Goal: Task Accomplishment & Management: Complete application form

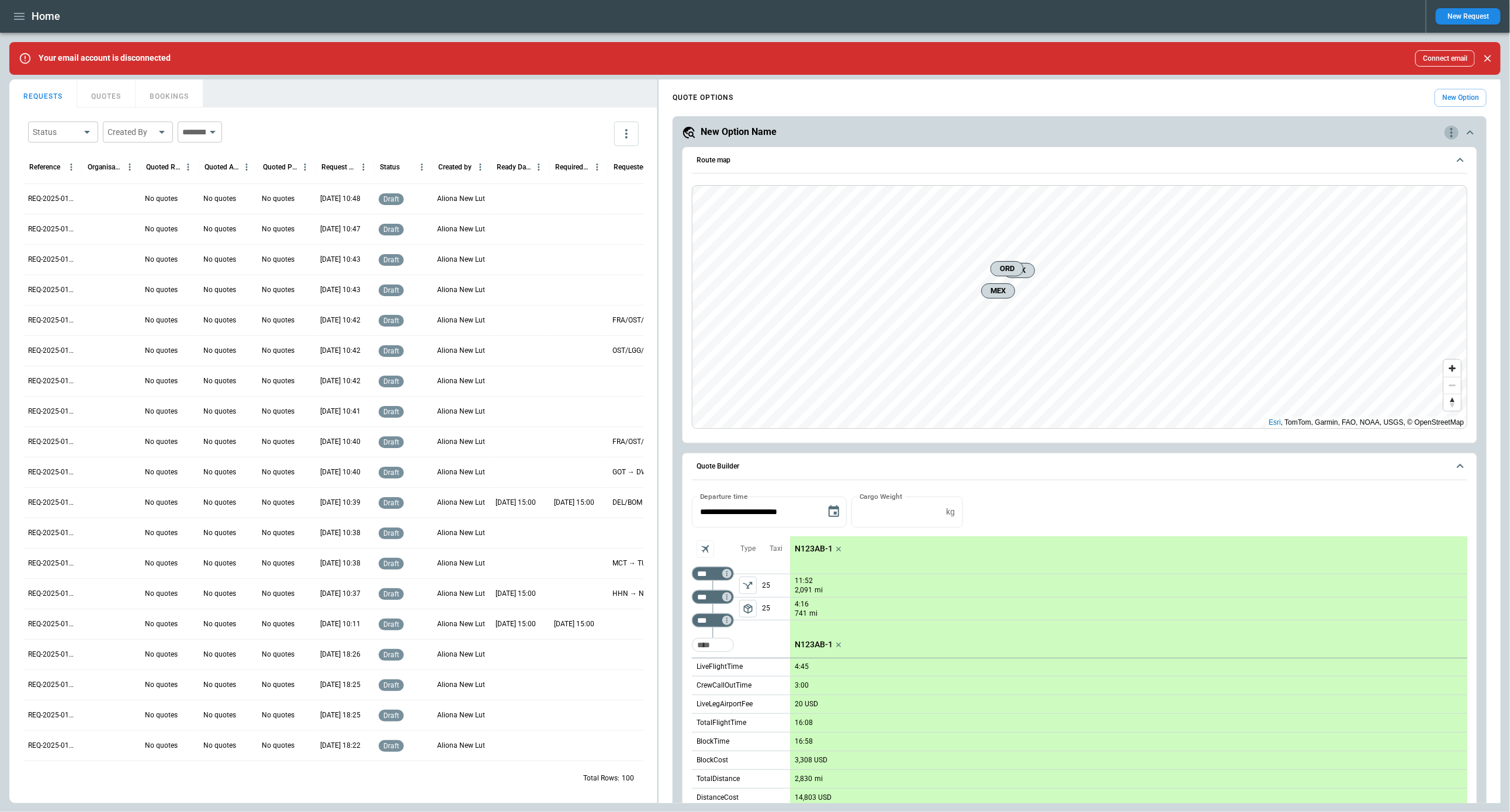
click at [1453, 134] on icon "quote-option-actions" at bounding box center [1452, 132] width 2 height 9
click at [1402, 203] on li "Delete Quote Option" at bounding box center [1408, 203] width 103 height 17
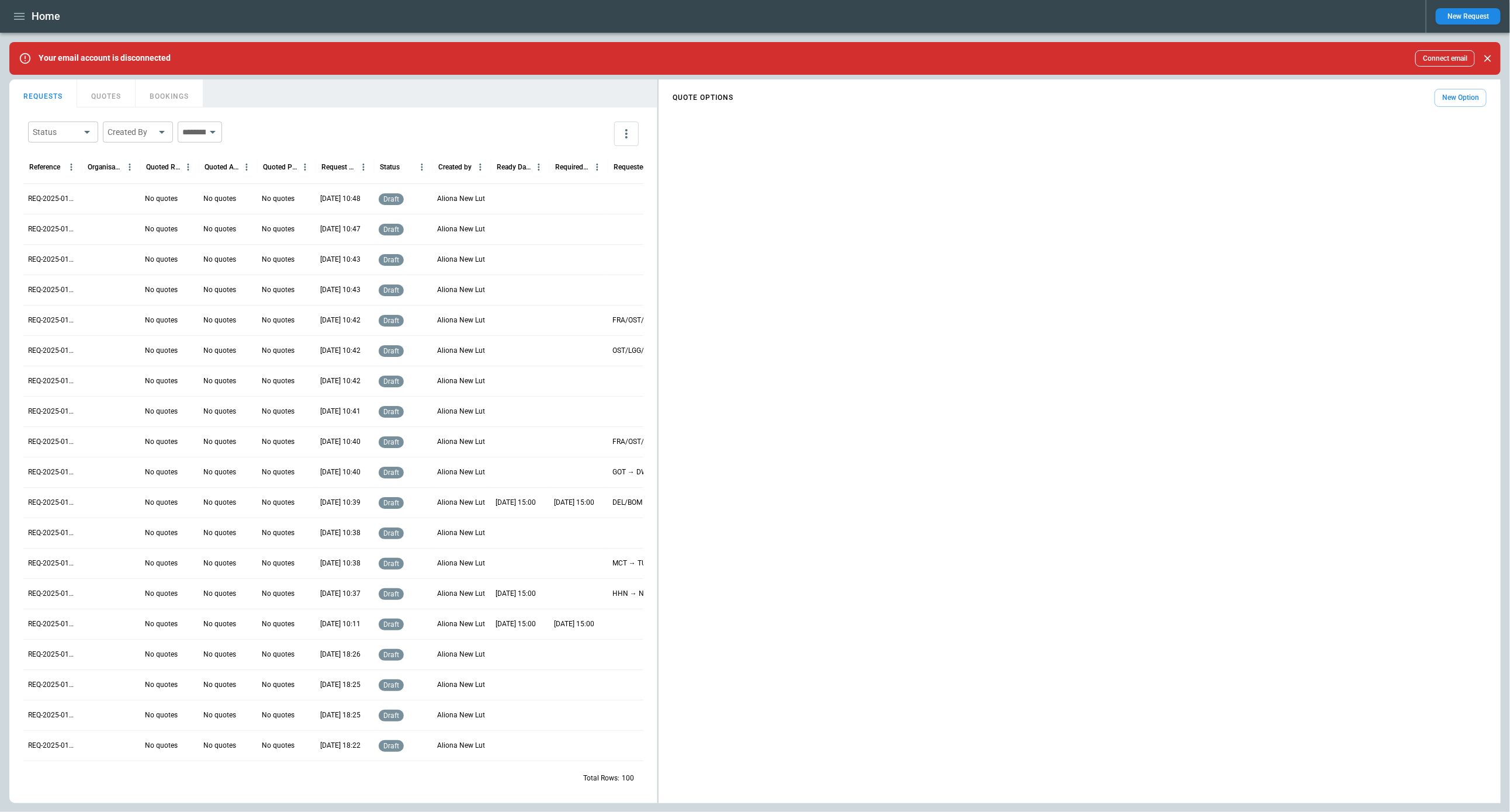
click at [1454, 105] on button "New Option" at bounding box center [1461, 97] width 52 height 18
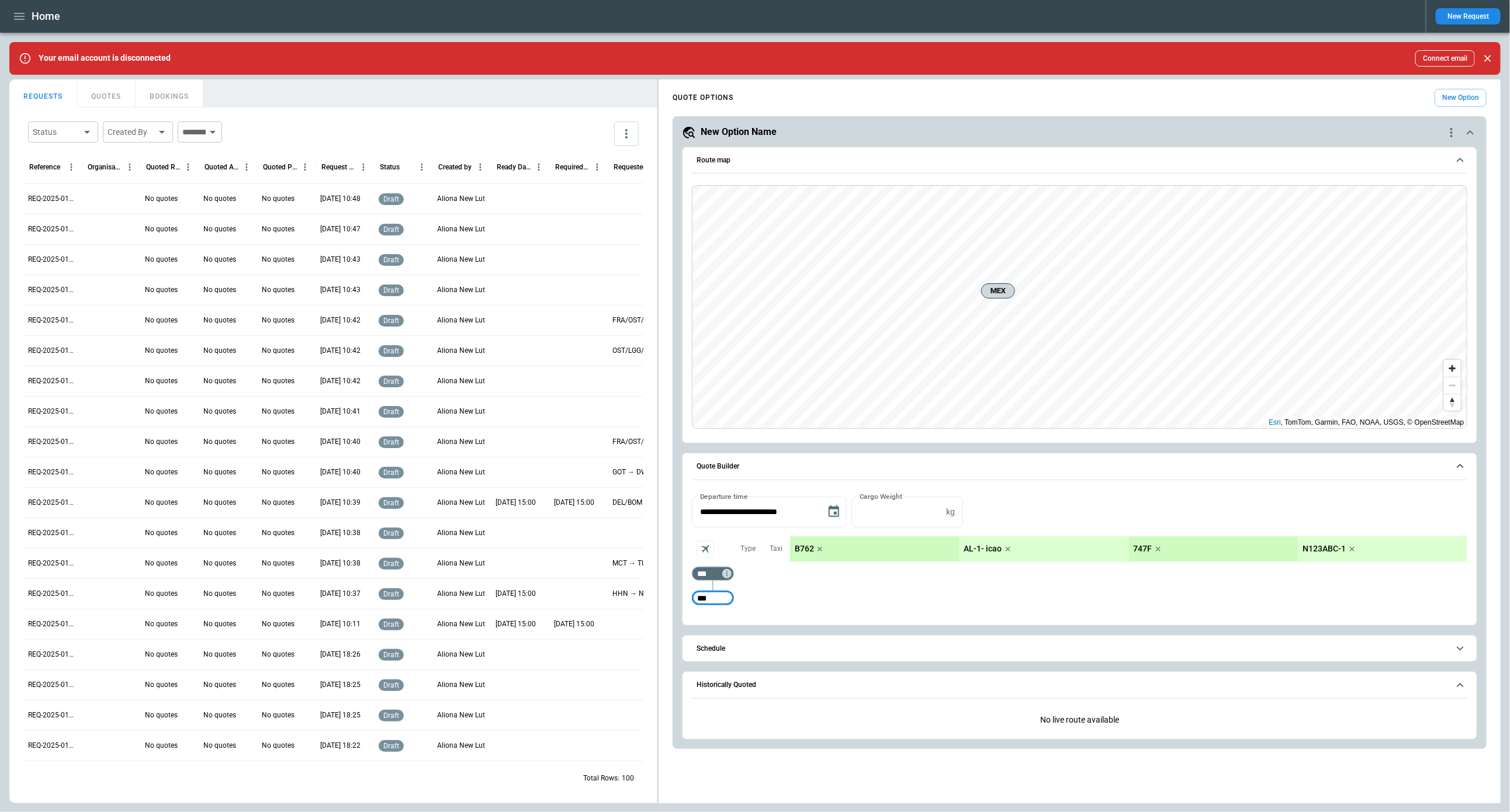
type input "***"
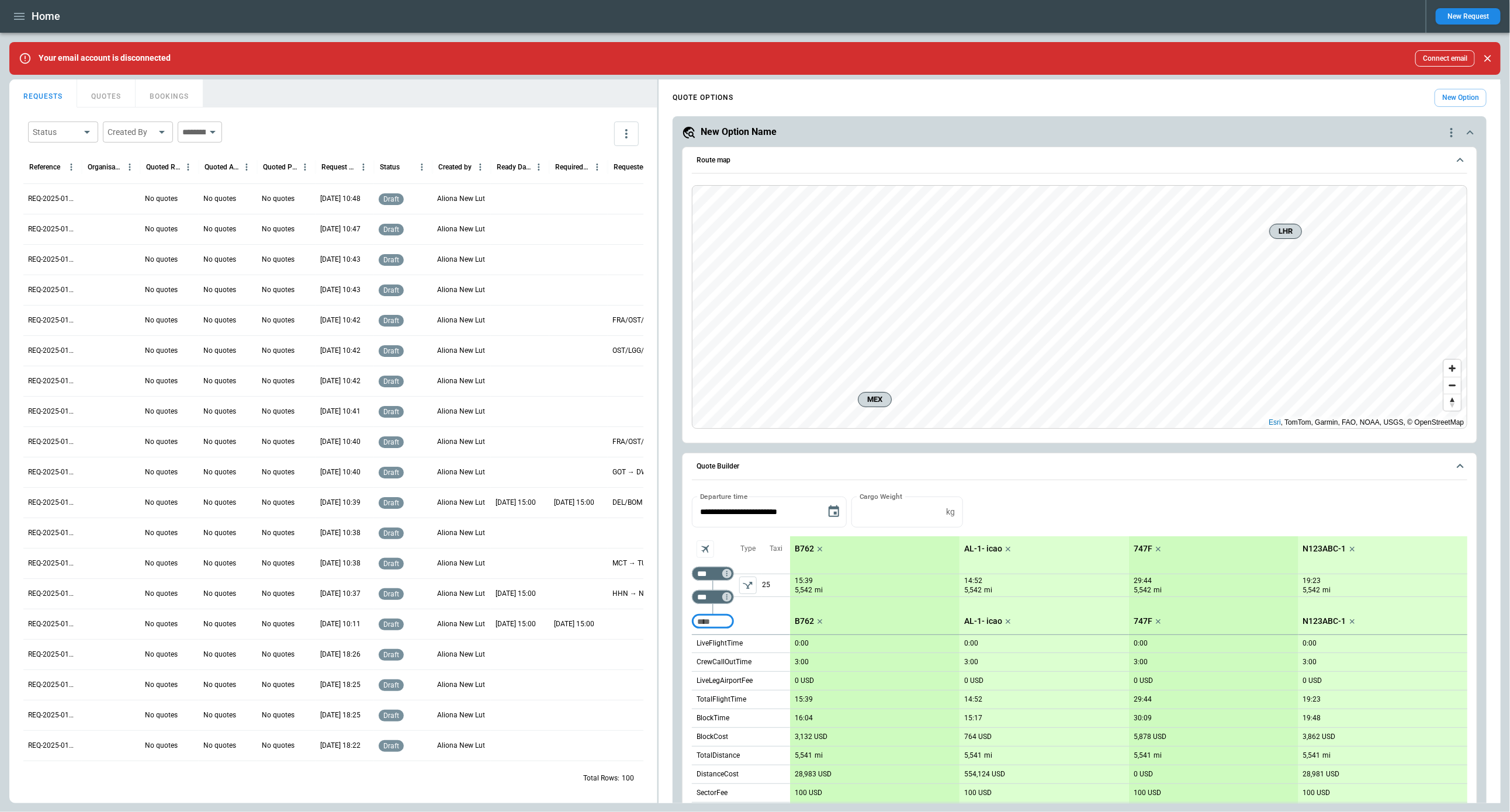
click at [1318, 544] on p "N123ABC-1" at bounding box center [1325, 549] width 43 height 10
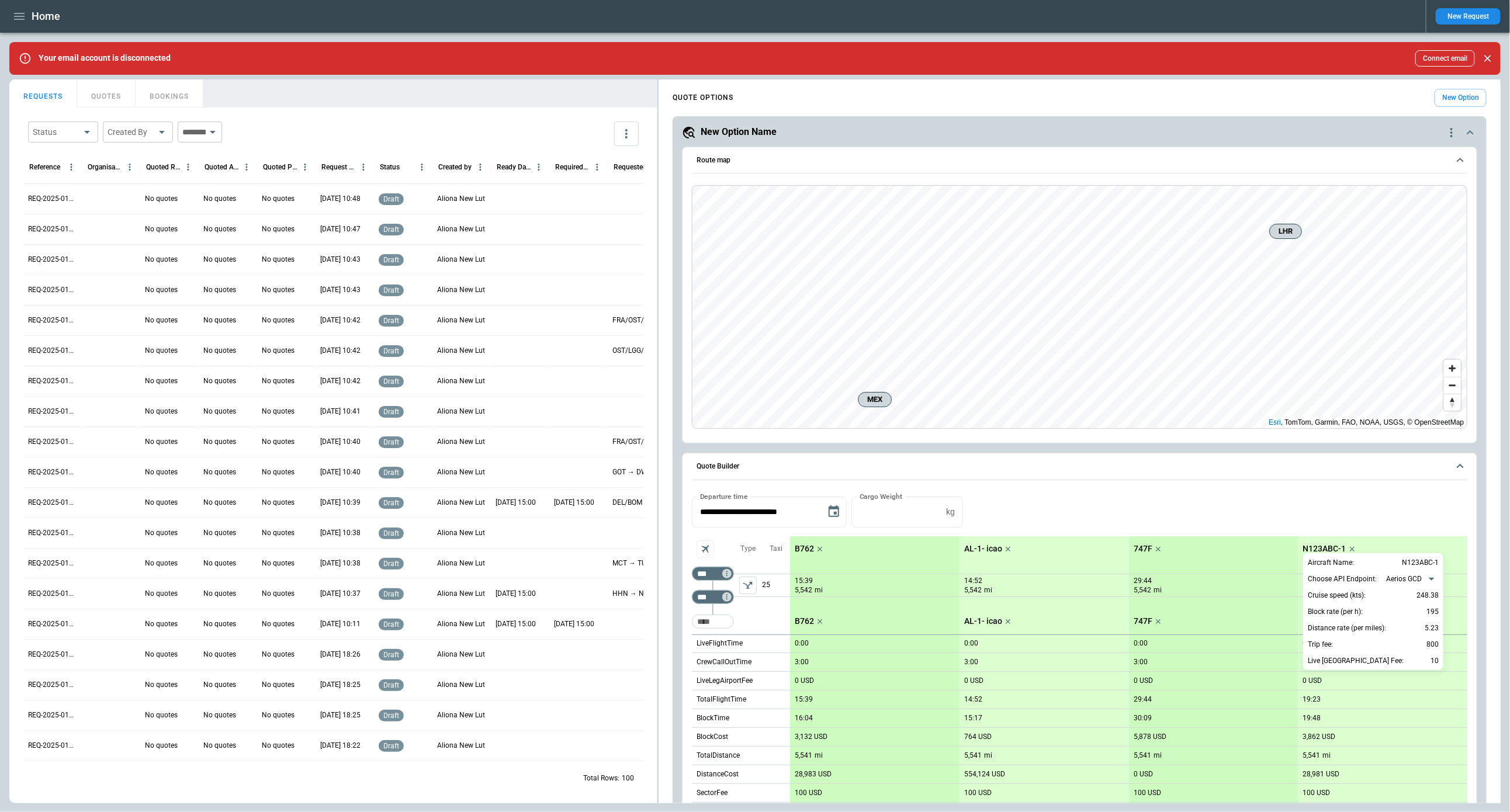
click at [1400, 579] on body "Home New Request Your email account is disconnected Connect email FindBorderBar…" at bounding box center [755, 406] width 1510 height 812
click at [1405, 611] on li "ForeFlight" at bounding box center [1413, 614] width 60 height 17
type input "**********"
click at [821, 548] on div at bounding box center [755, 406] width 1510 height 812
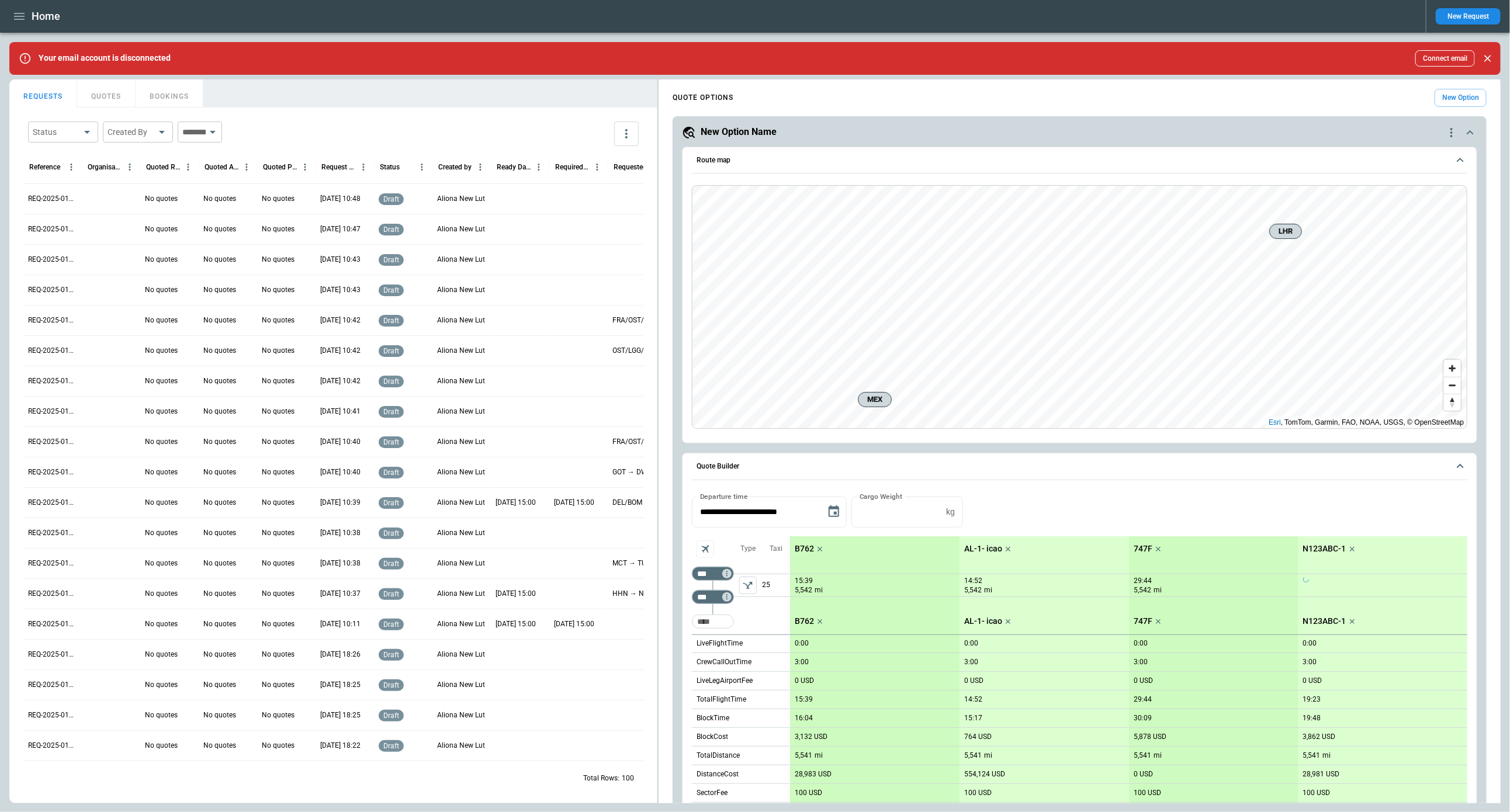
scroll to position [136, 0]
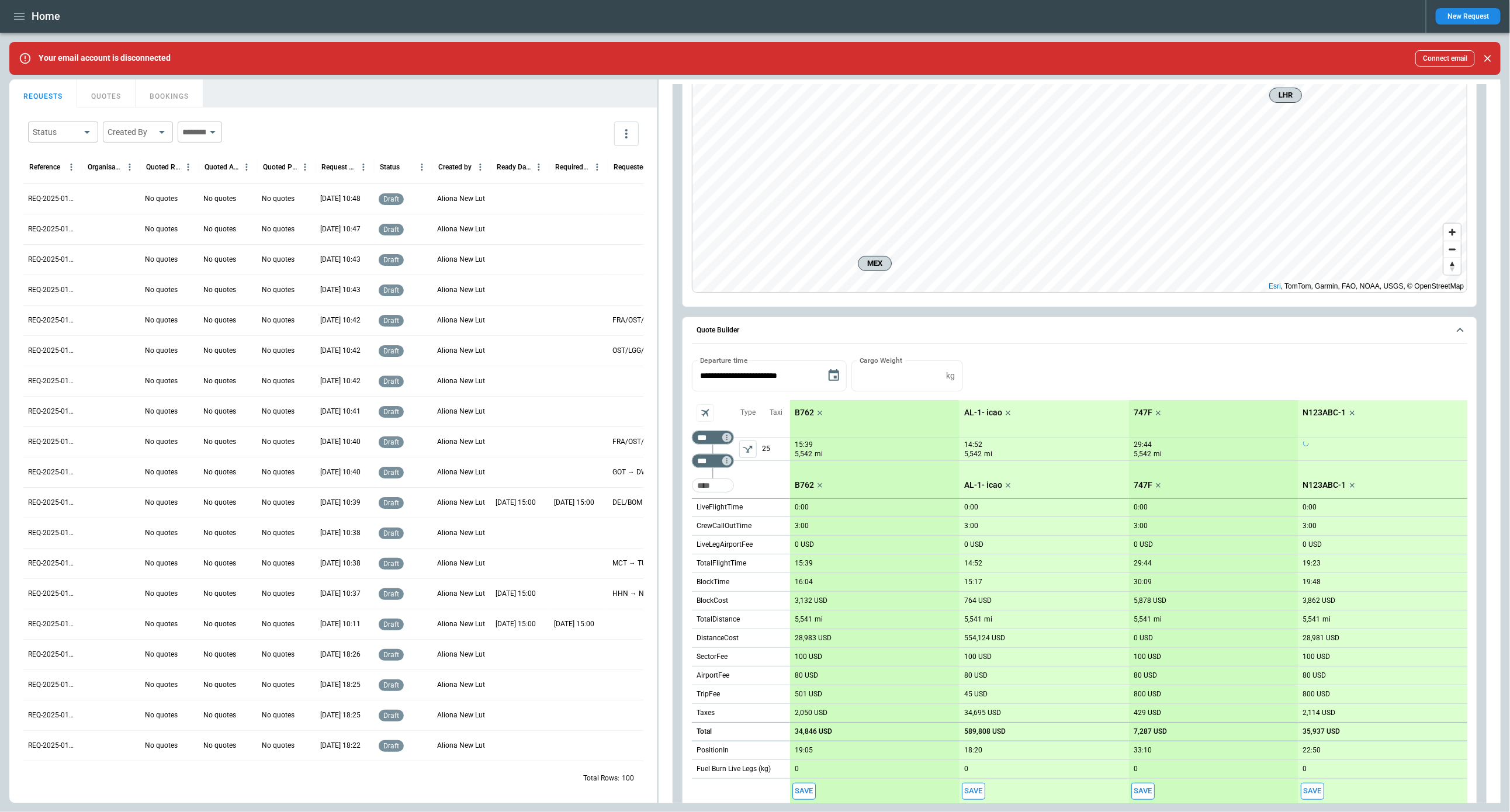
click at [817, 411] on icon "scrollable content" at bounding box center [820, 413] width 12 height 12
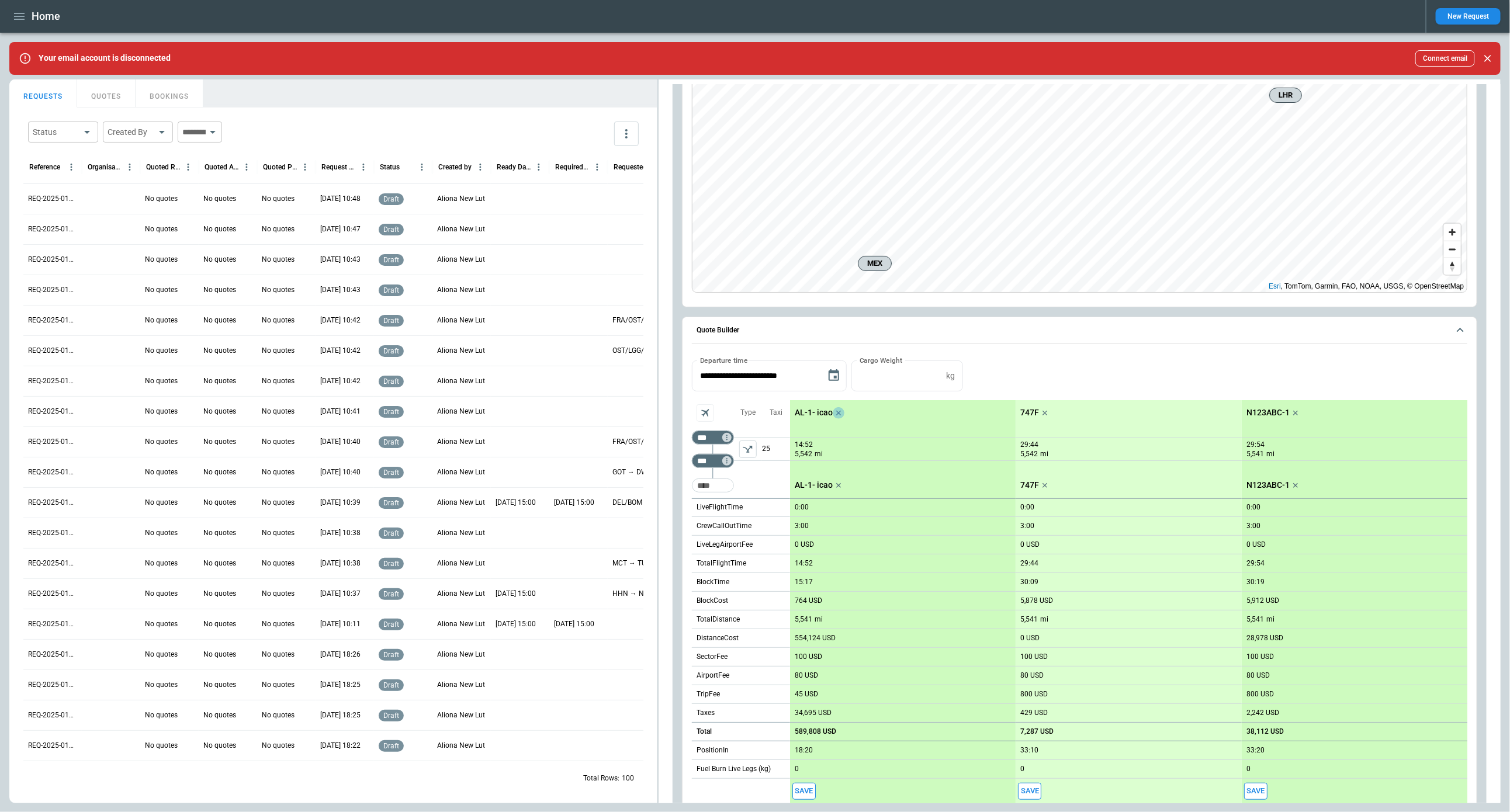
click at [835, 411] on icon "scrollable content" at bounding box center [839, 413] width 12 height 12
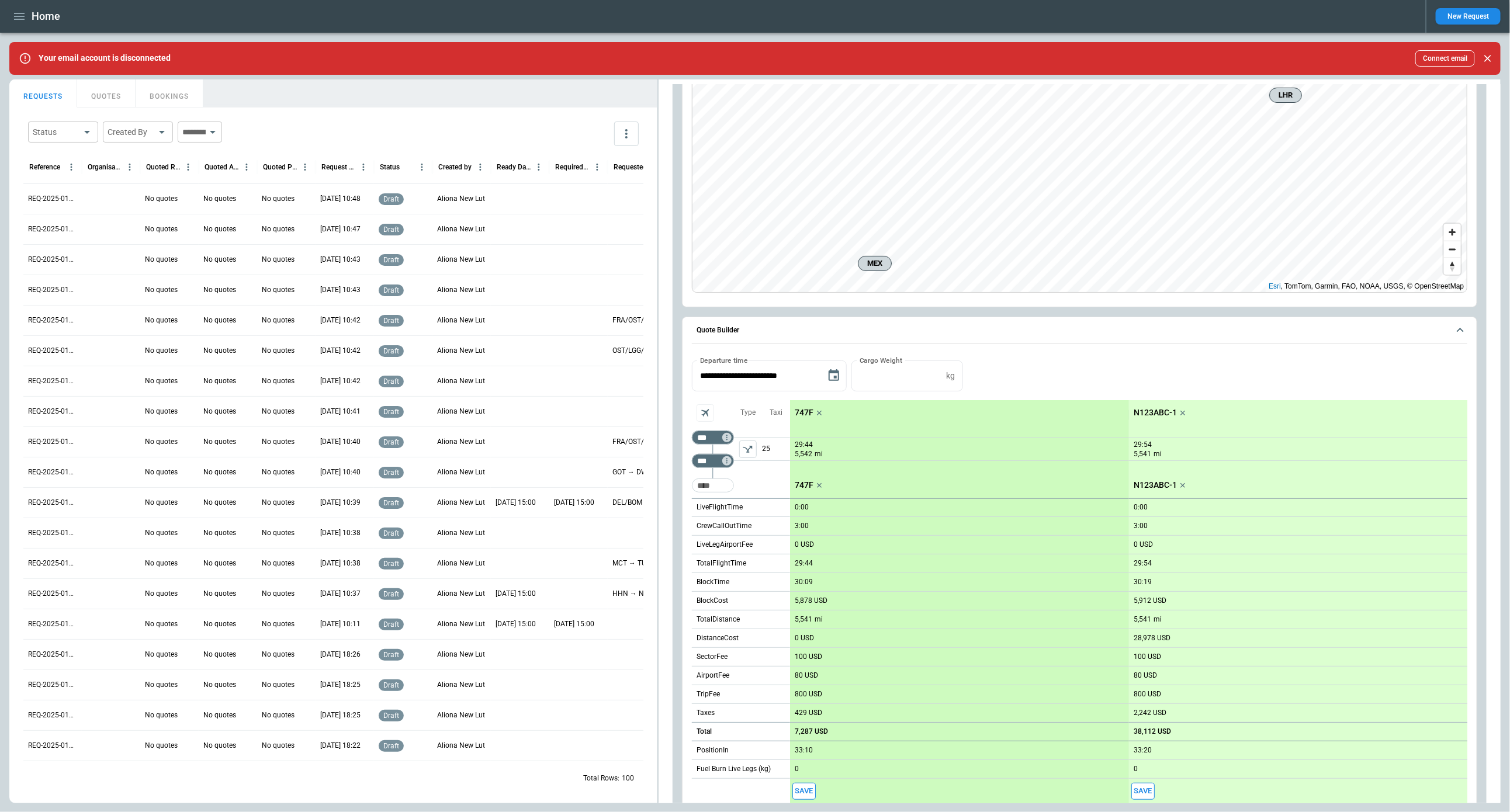
click at [815, 412] on icon "scrollable content" at bounding box center [819, 413] width 12 height 12
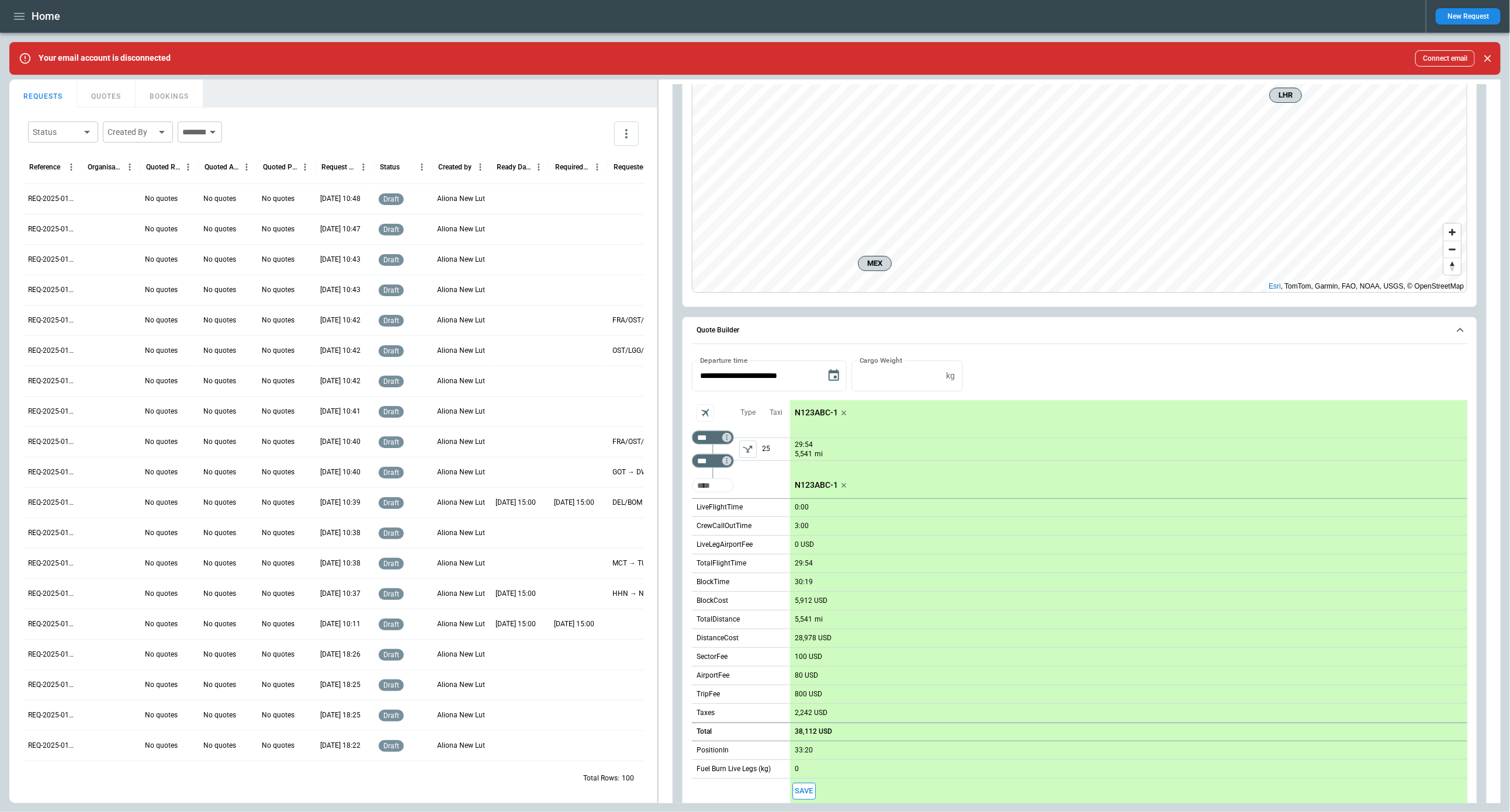
click at [721, 483] on input "Too short" at bounding box center [713, 486] width 37 height 21
click at [766, 453] on p "25" at bounding box center [776, 450] width 28 height 22
type input "*"
click at [725, 457] on icon "Too short" at bounding box center [727, 461] width 8 height 8
click at [741, 506] on p "Airport info" at bounding box center [744, 510] width 36 height 10
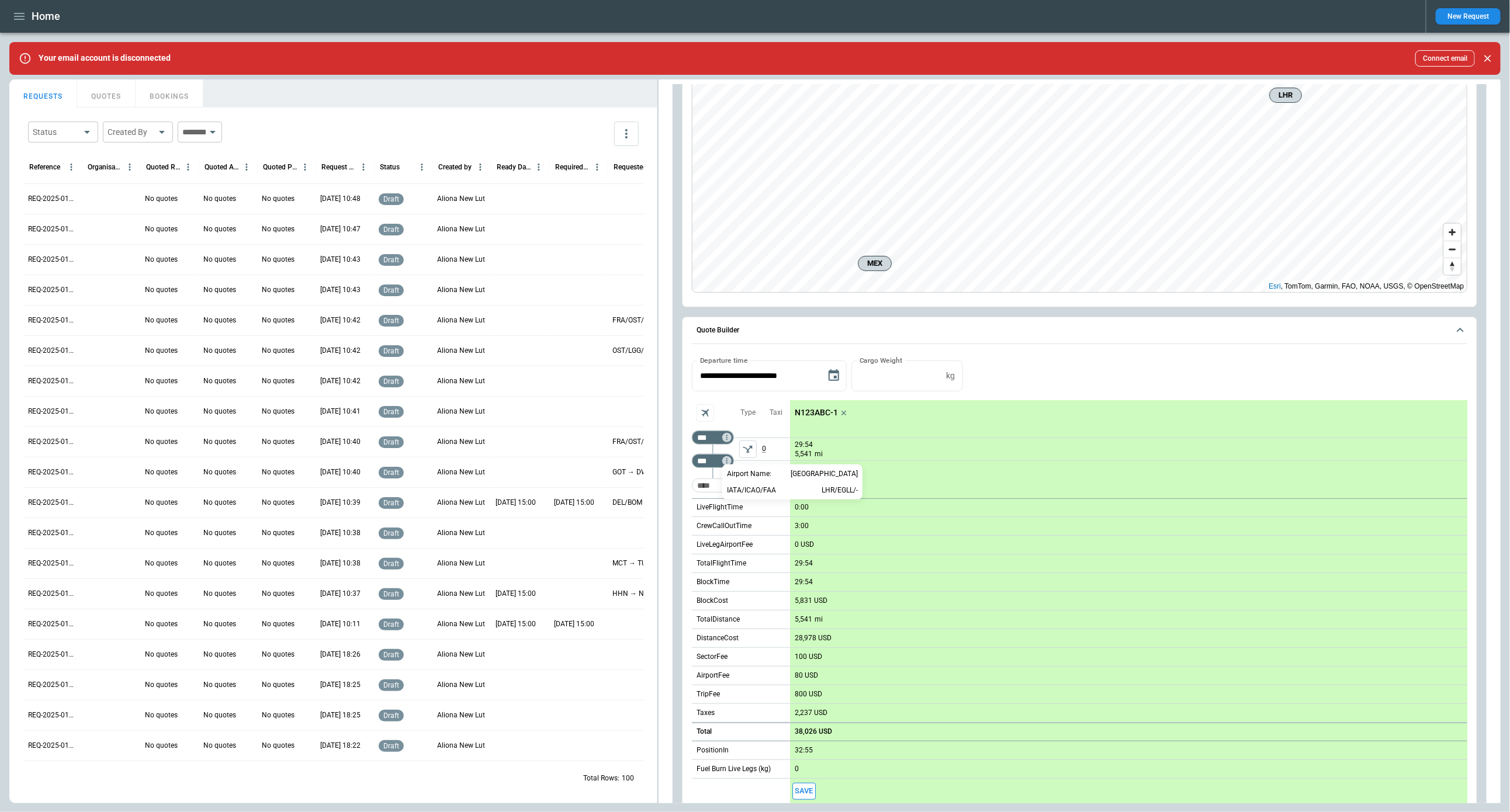
click at [711, 486] on div at bounding box center [755, 406] width 1510 height 812
click at [719, 486] on input "Too short" at bounding box center [713, 486] width 37 height 21
type input "***"
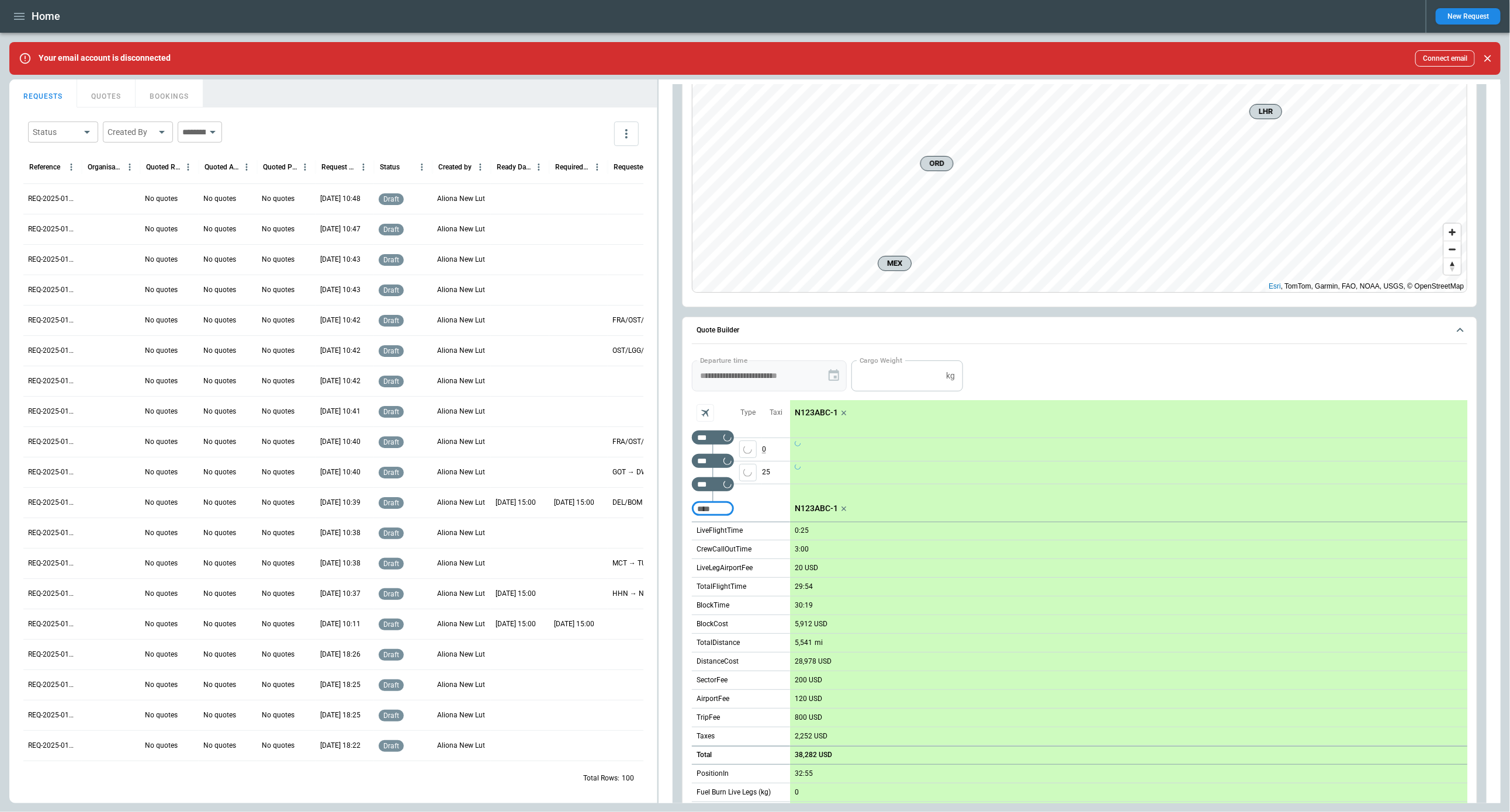
click at [834, 377] on div "scrollable content" at bounding box center [830, 375] width 16 height 16
click at [834, 375] on icon "Choose date, selected date is Aug 19, 2025" at bounding box center [834, 375] width 11 height 12
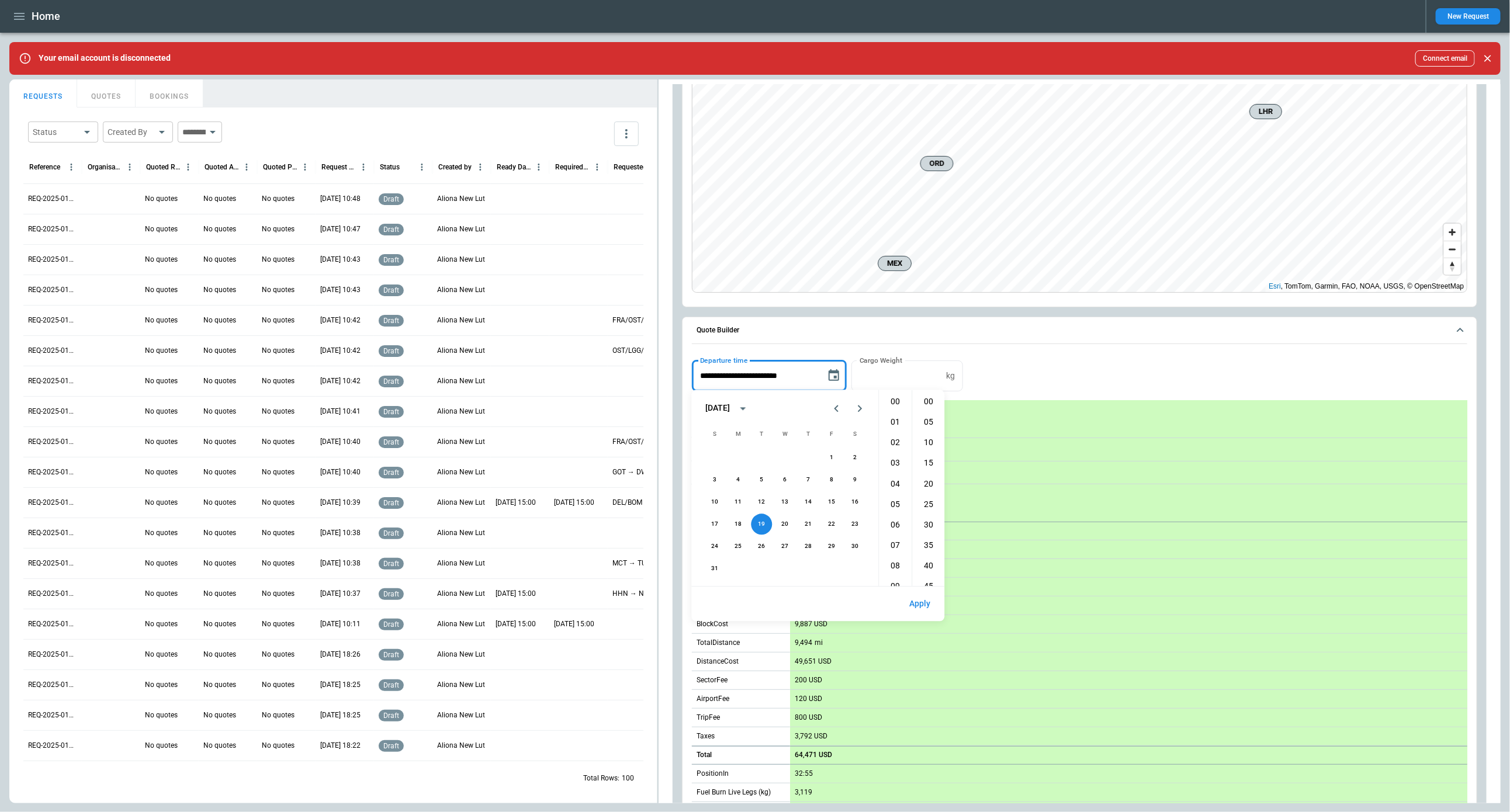
scroll to position [266, 0]
click at [762, 529] on button "19" at bounding box center [762, 524] width 21 height 21
click at [928, 408] on li "00" at bounding box center [929, 402] width 28 height 19
type input "**********"
click at [916, 604] on button "Apply" at bounding box center [920, 604] width 40 height 25
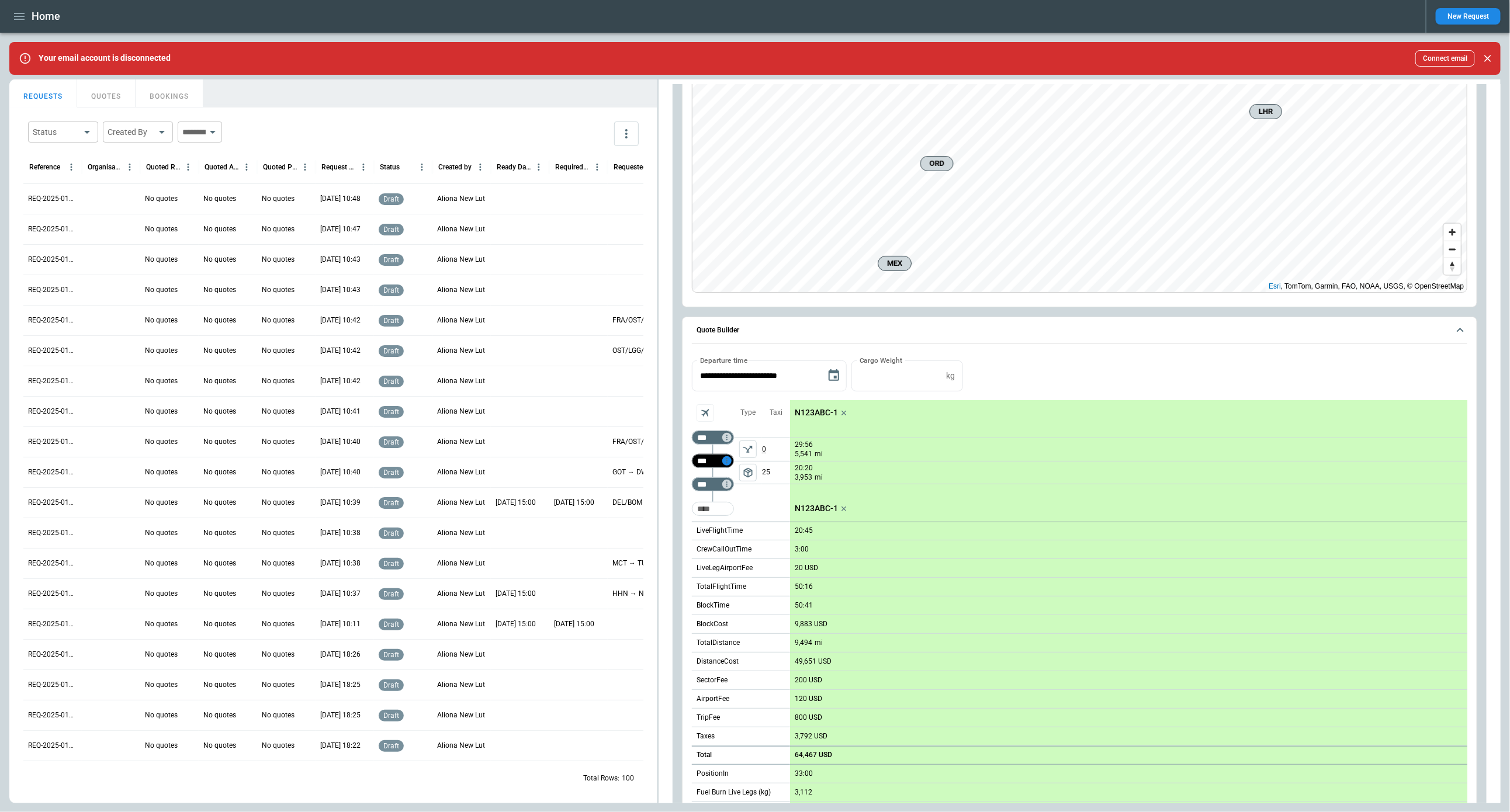
click at [730, 463] on icon "Too short" at bounding box center [727, 461] width 8 height 8
click at [739, 512] on p "Airport info" at bounding box center [744, 510] width 36 height 10
click at [853, 505] on p "0:39" at bounding box center [851, 506] width 14 height 14
type input "*"
click at [1014, 386] on div at bounding box center [755, 406] width 1510 height 812
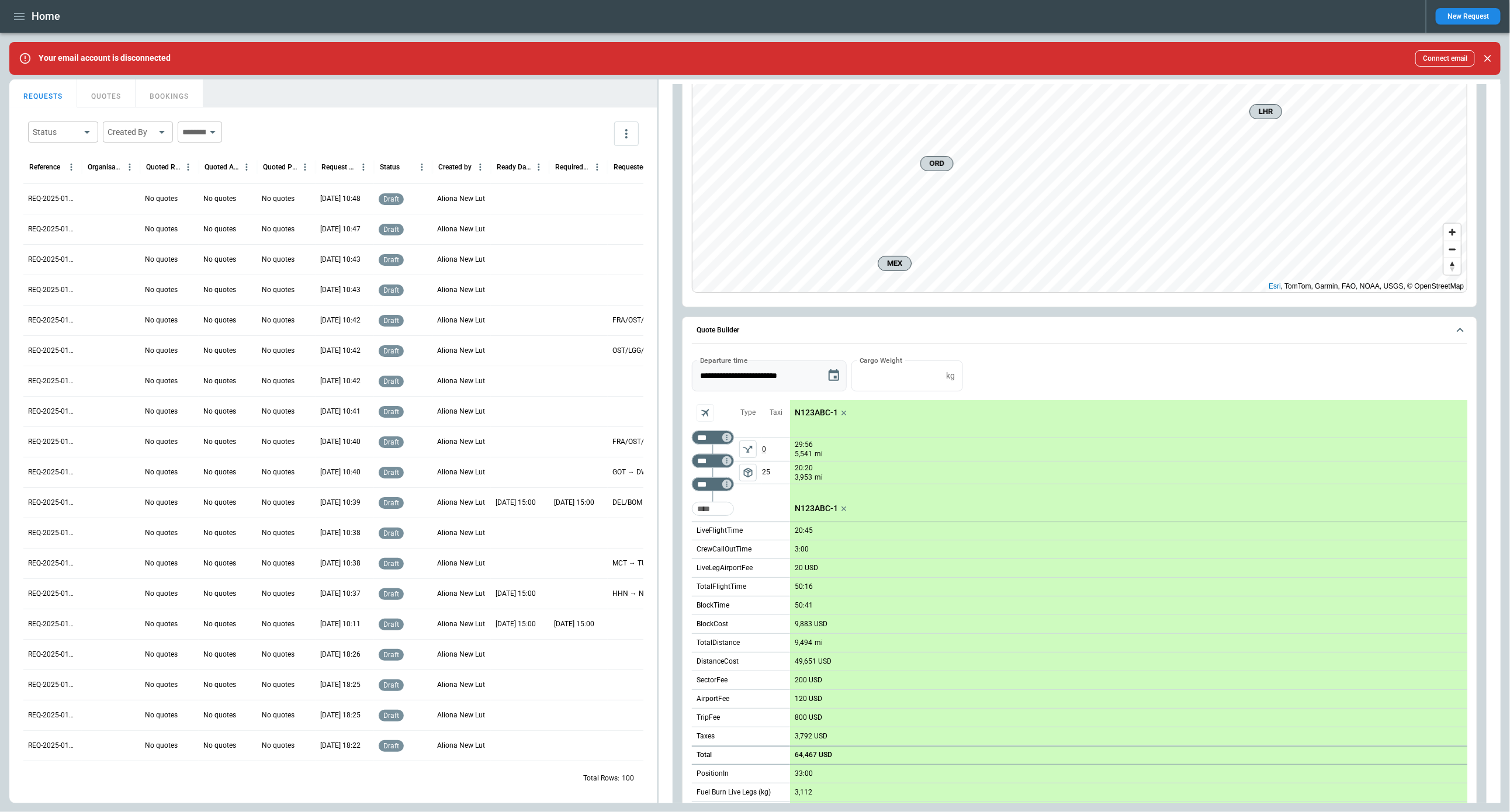
click at [832, 377] on icon "Choose date, selected date is Aug 19, 2025" at bounding box center [834, 375] width 14 height 14
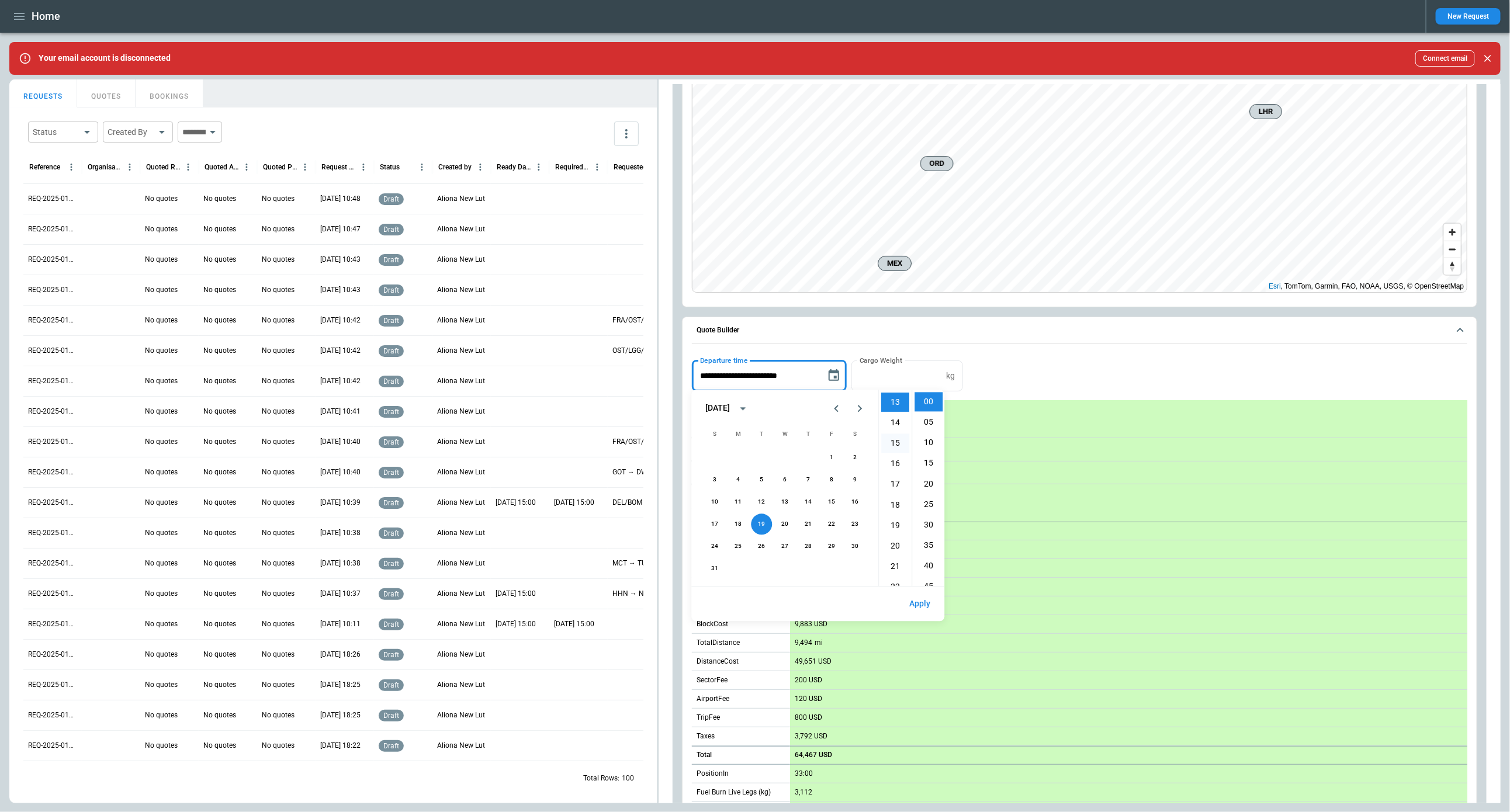
click at [899, 439] on li "15" at bounding box center [895, 443] width 28 height 19
type input "**********"
click at [923, 596] on button "Apply" at bounding box center [920, 604] width 40 height 25
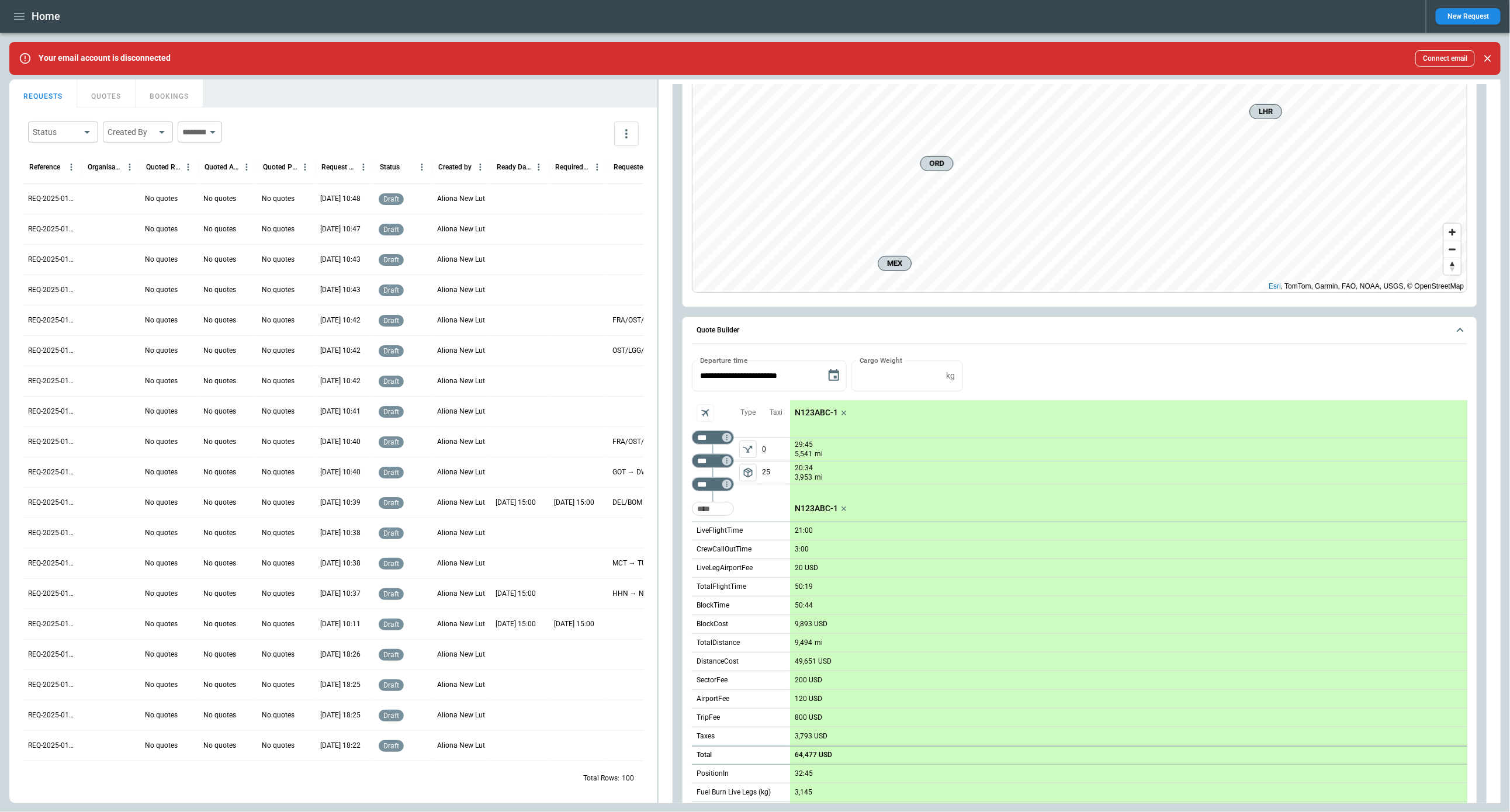
click at [727, 461] on icon "Too short" at bounding box center [727, 460] width 1 height 5
click at [750, 510] on p "Airport info" at bounding box center [744, 510] width 36 height 10
click at [1001, 389] on div at bounding box center [755, 406] width 1510 height 812
click at [726, 460] on icon "Too short" at bounding box center [727, 461] width 8 height 8
click at [748, 505] on p "Airport info" at bounding box center [744, 510] width 36 height 10
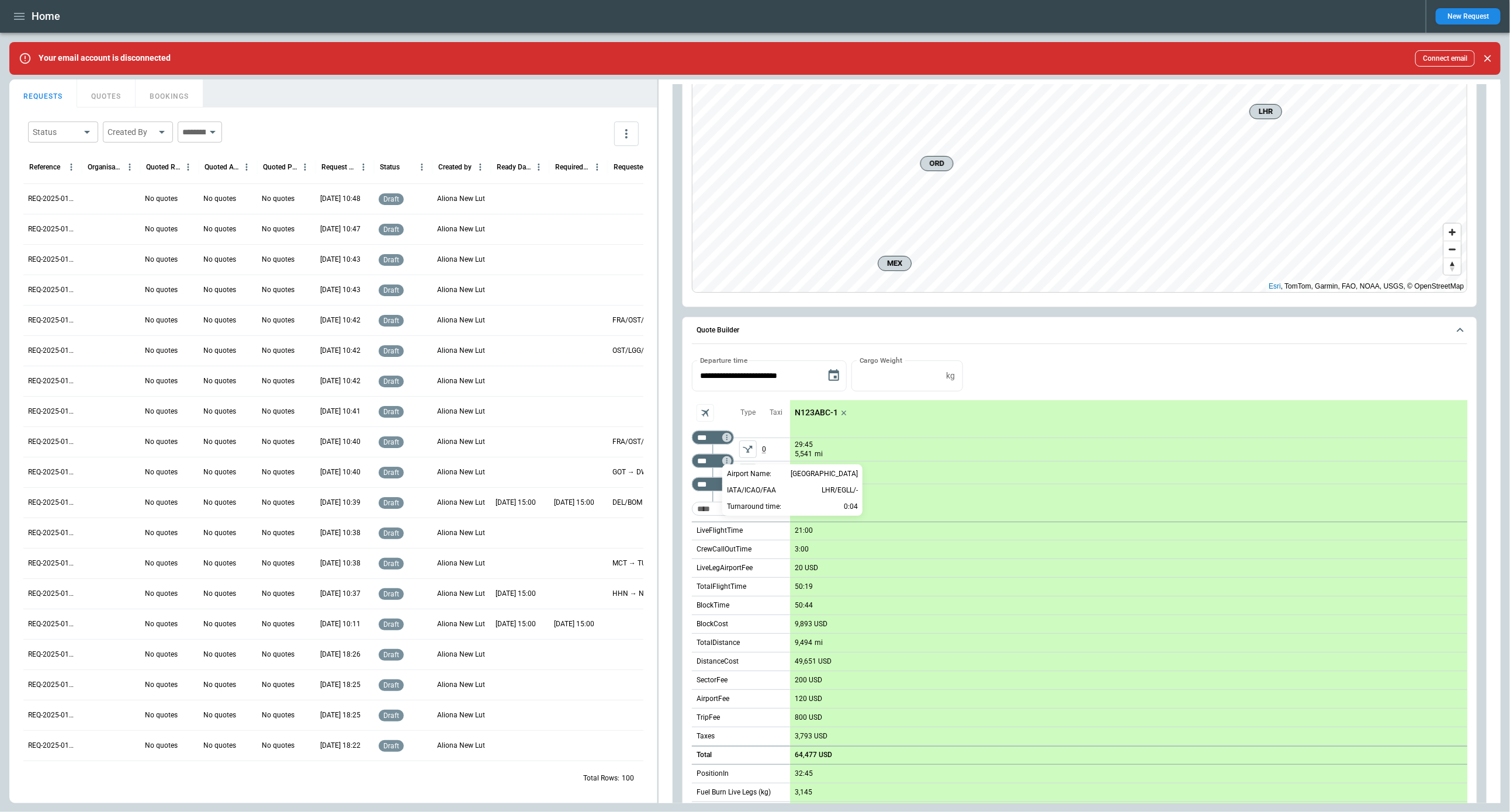
click at [859, 505] on div "Airport Name: London Heathrow Airport IATA/ICAO/FAA LHR/EGLL/- Turnaround time:…" at bounding box center [792, 490] width 140 height 51
click at [852, 506] on p "0:04" at bounding box center [851, 506] width 14 height 14
type input "**"
click at [1018, 389] on div at bounding box center [755, 406] width 1510 height 812
click at [834, 379] on icon "Choose date, selected date is Aug 19, 2025" at bounding box center [834, 375] width 14 height 14
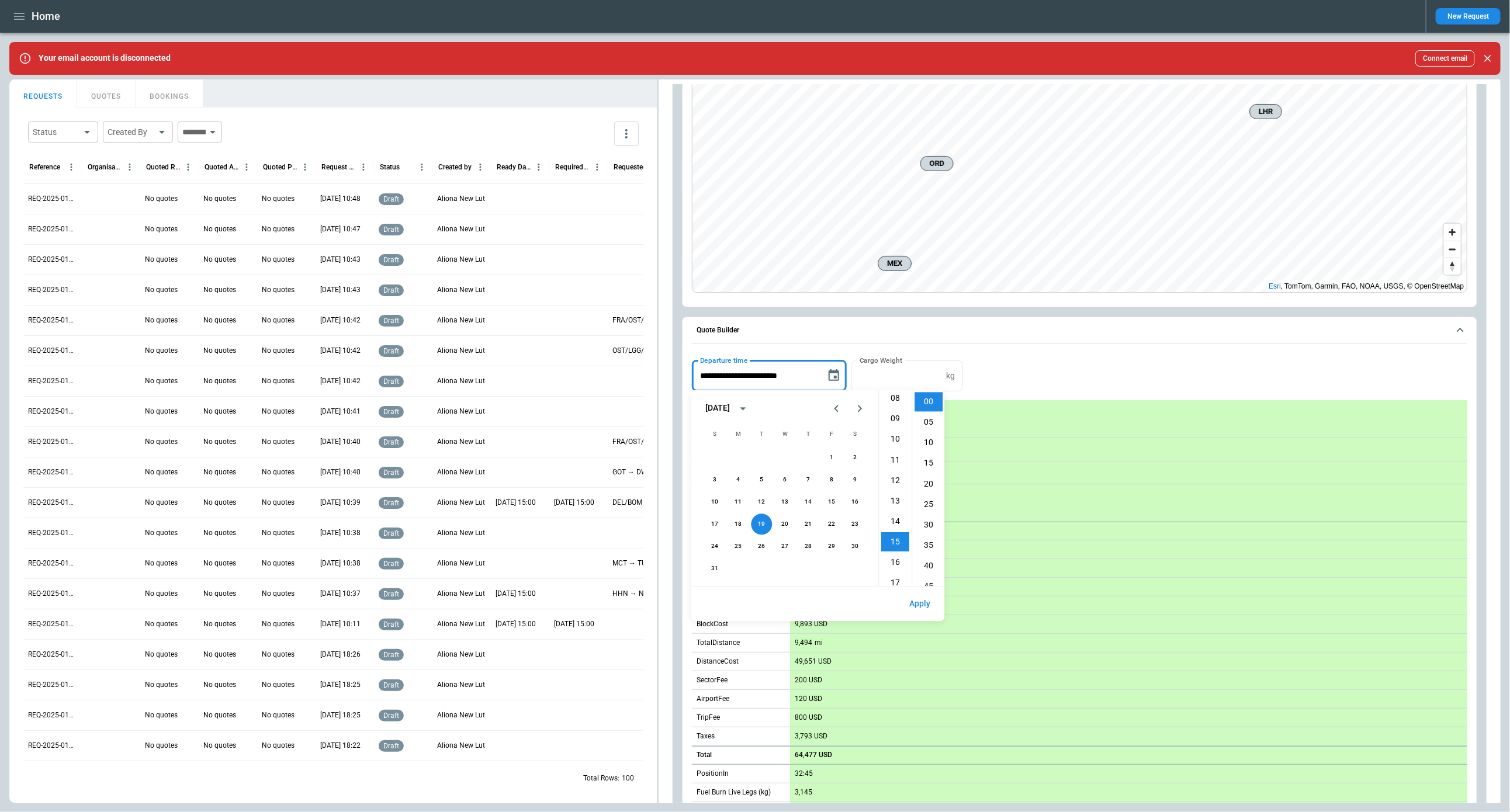
scroll to position [166, 0]
click at [892, 414] on li "09" at bounding box center [895, 420] width 28 height 19
type input "**********"
click at [919, 602] on button "Apply" at bounding box center [920, 604] width 40 height 25
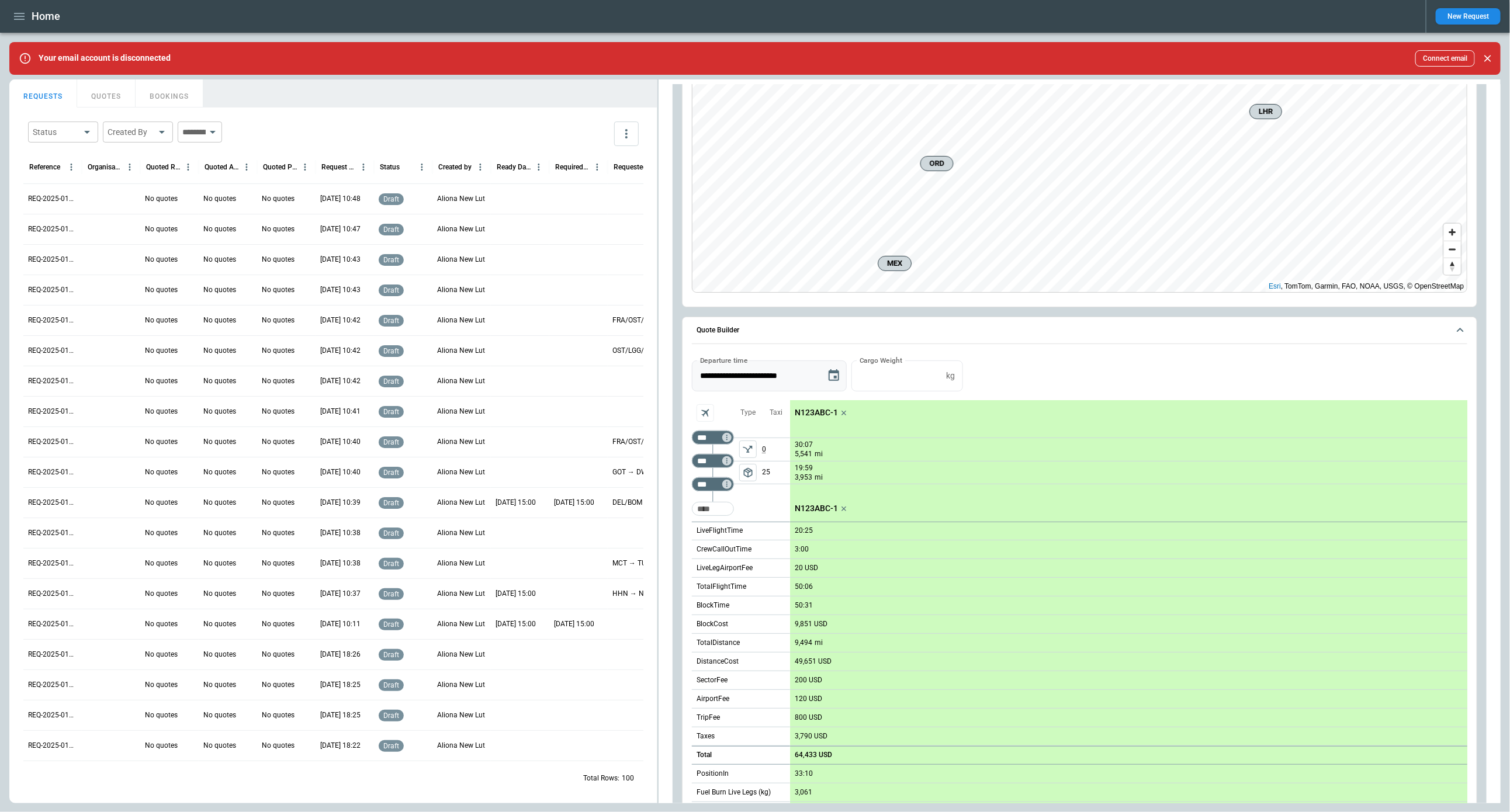
click at [832, 372] on icon "Choose date, selected date is Aug 19, 2025" at bounding box center [834, 375] width 14 height 14
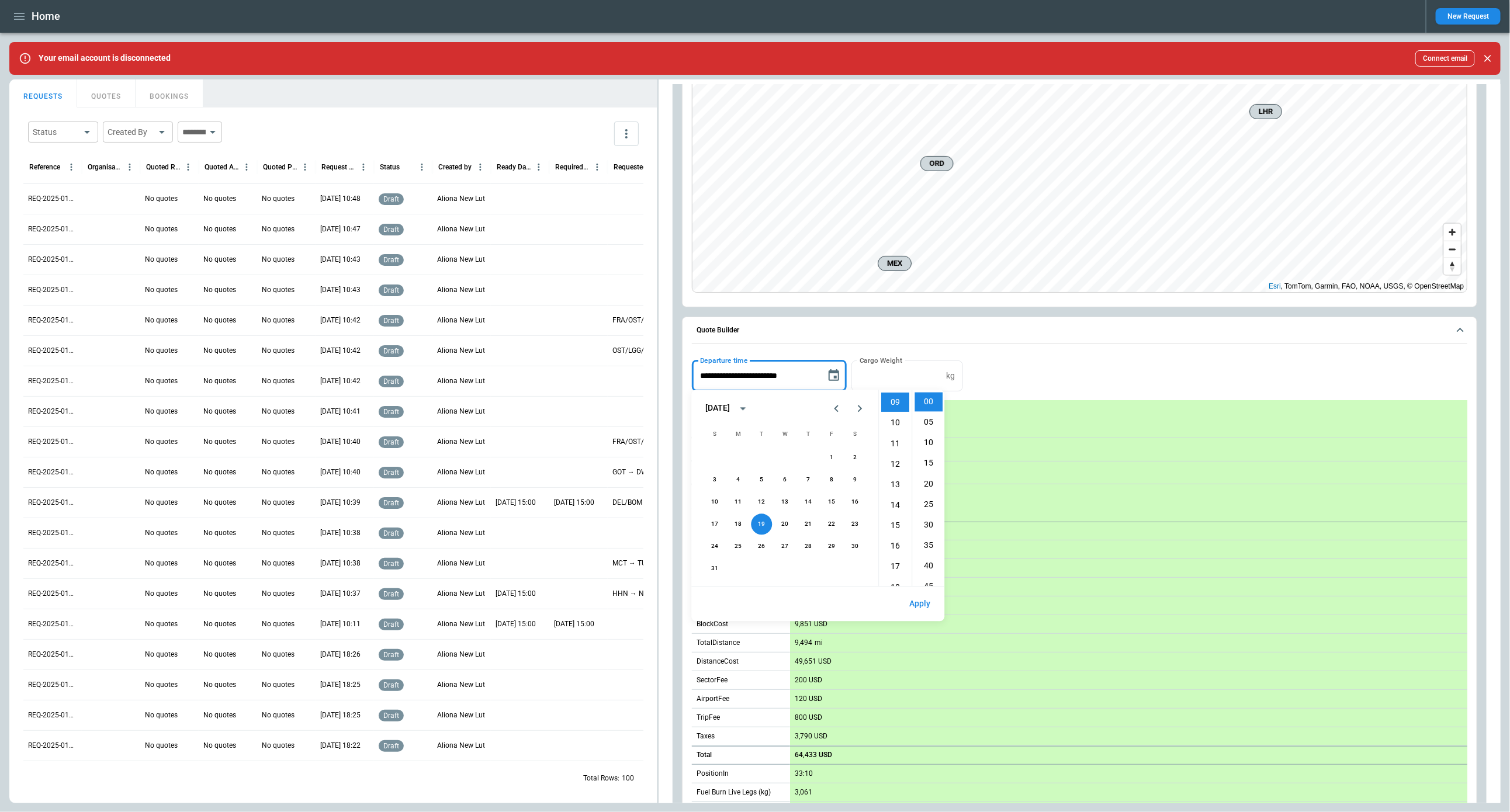
click at [1018, 380] on div "**********" at bounding box center [1080, 376] width 776 height 31
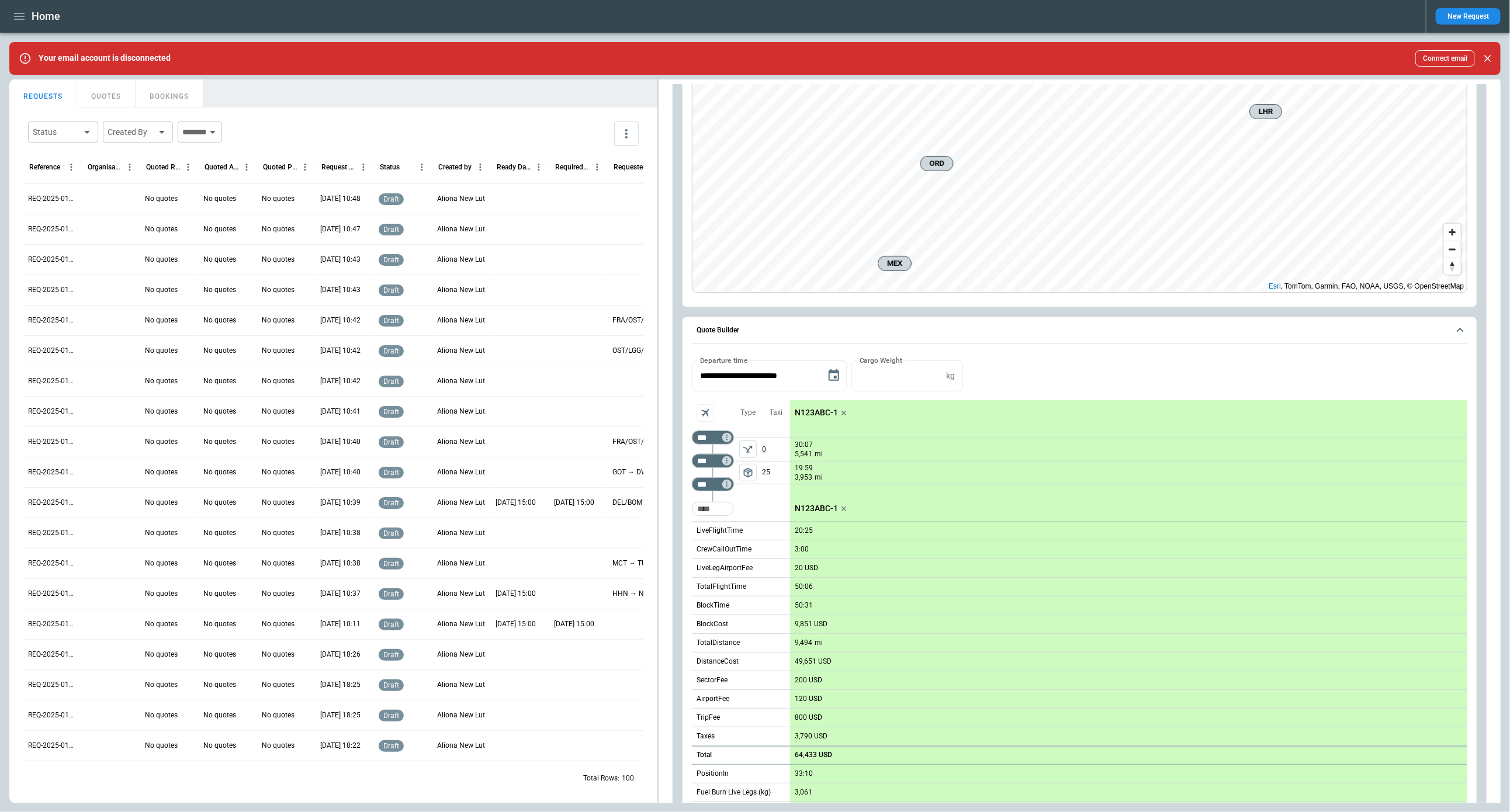
click at [21, 15] on icon "button" at bounding box center [19, 16] width 14 height 14
click at [49, 158] on li "Settings" at bounding box center [53, 157] width 88 height 19
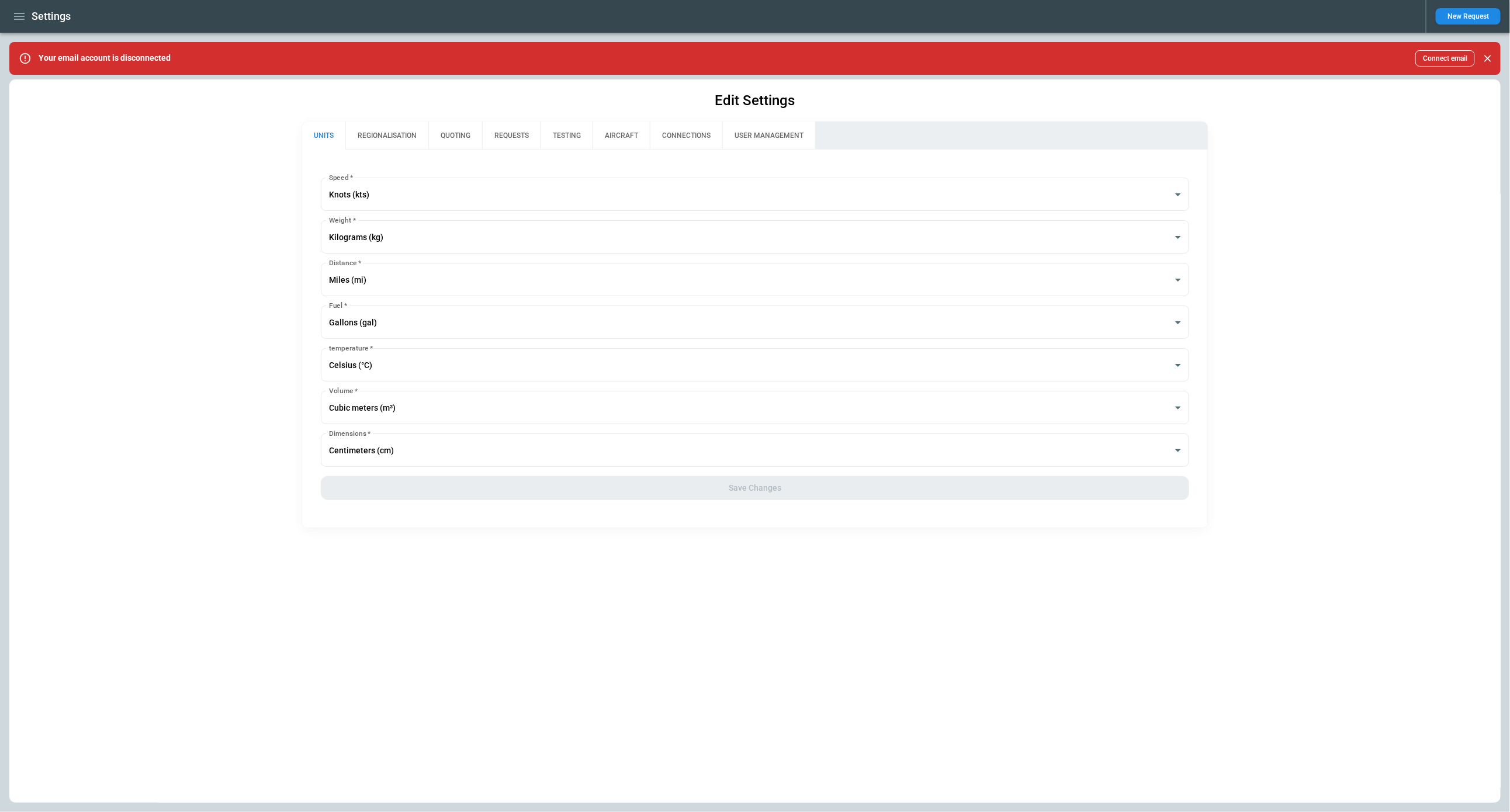
click at [439, 140] on button "QUOTING" at bounding box center [455, 135] width 54 height 28
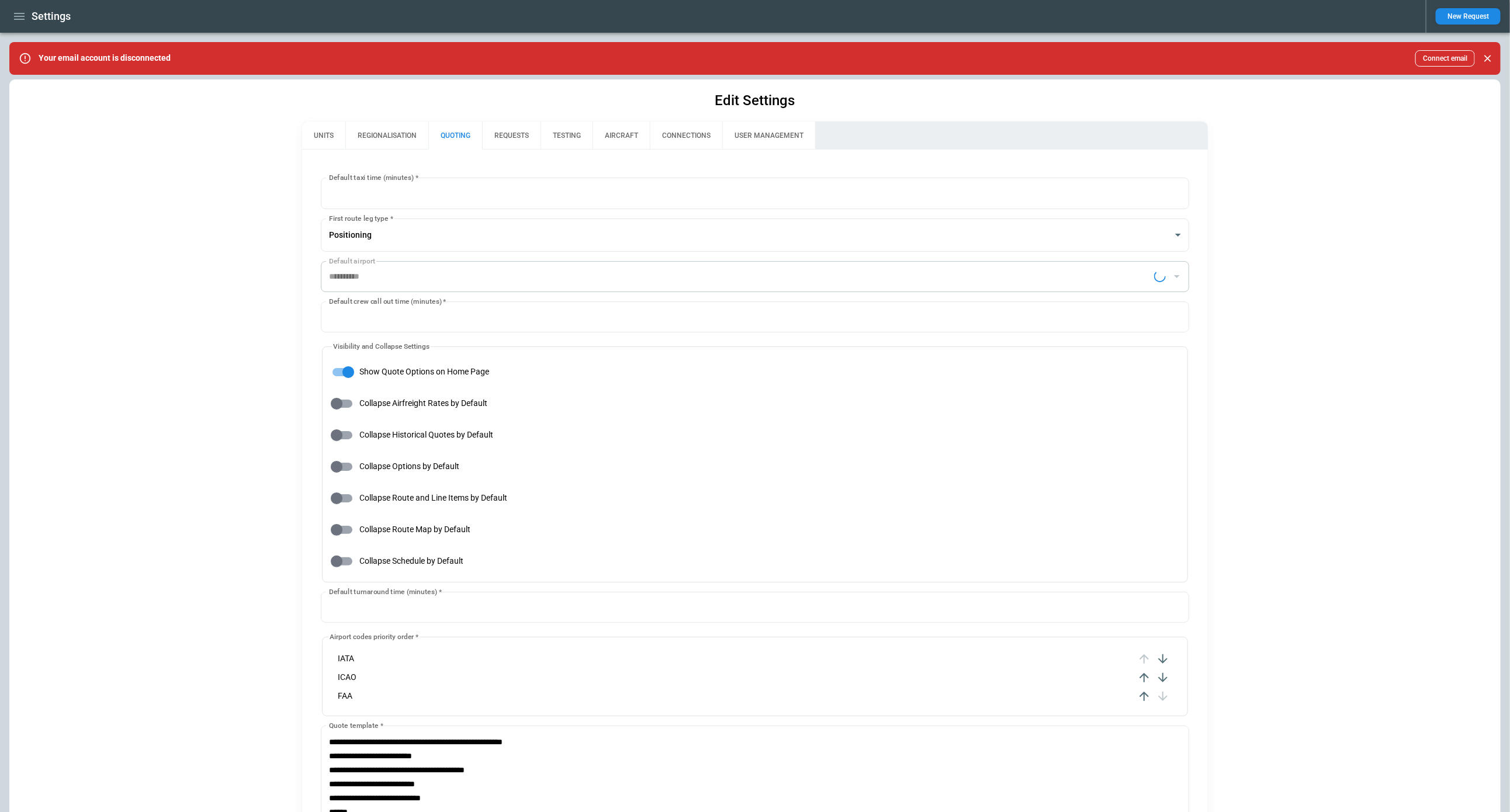
type input "**********"
click at [403, 134] on button "REGIONALISATION" at bounding box center [387, 135] width 83 height 28
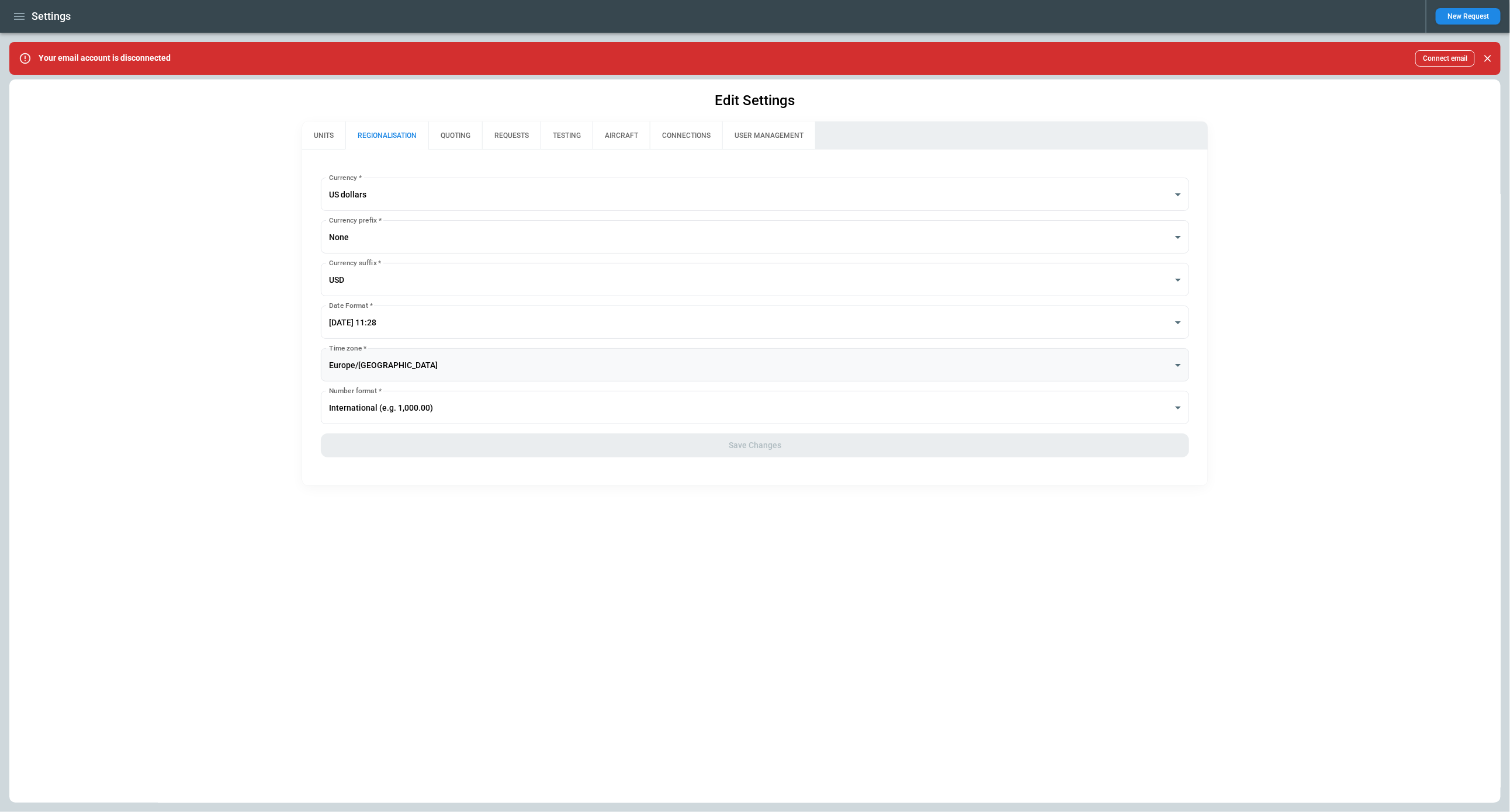
click at [412, 363] on body "**********" at bounding box center [755, 406] width 1510 height 812
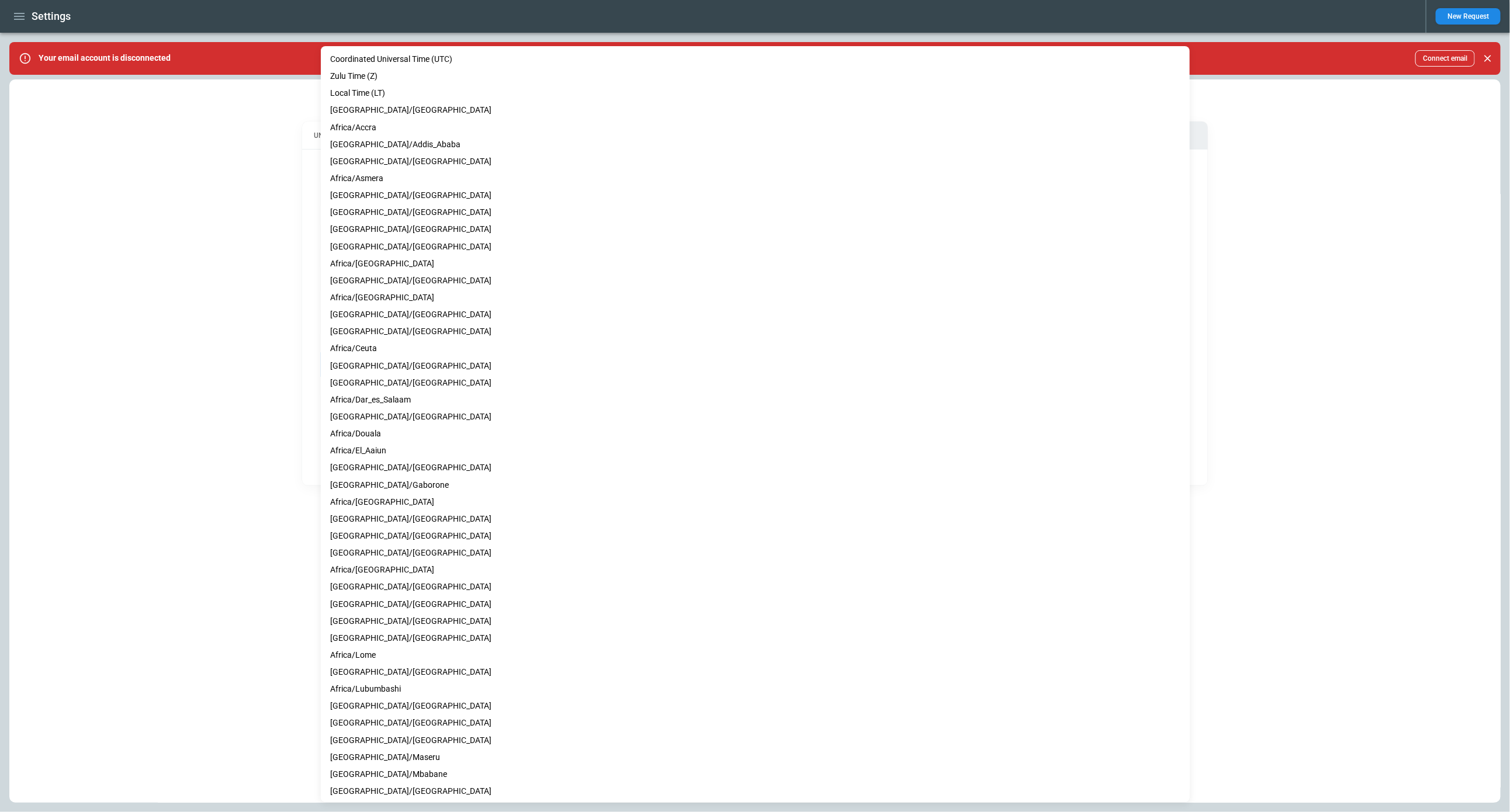
click at [389, 57] on li "Coordinated Universal Time (UTC)" at bounding box center [755, 59] width 869 height 17
type input "***"
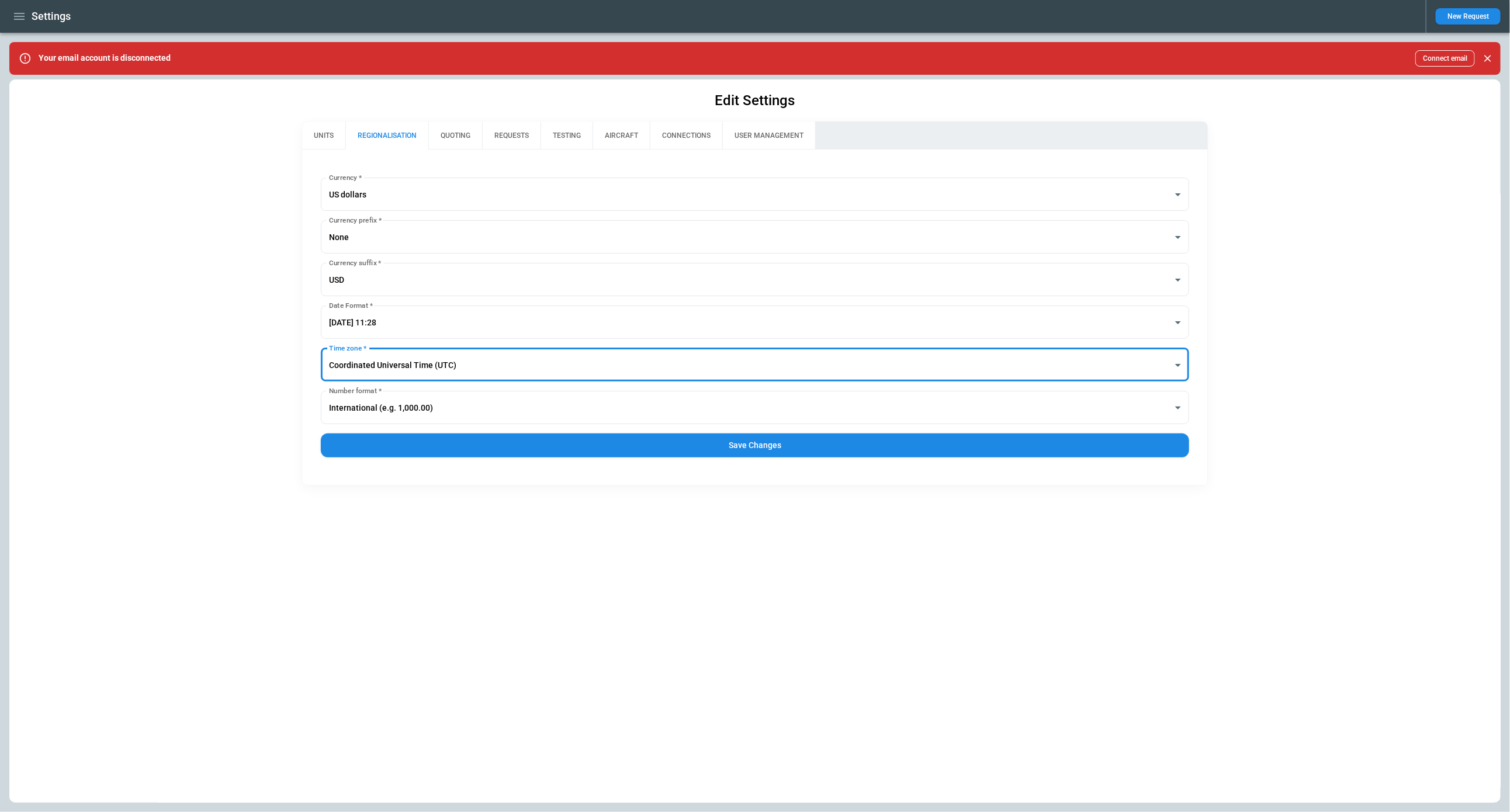
click at [743, 442] on button "Save Changes" at bounding box center [755, 445] width 869 height 24
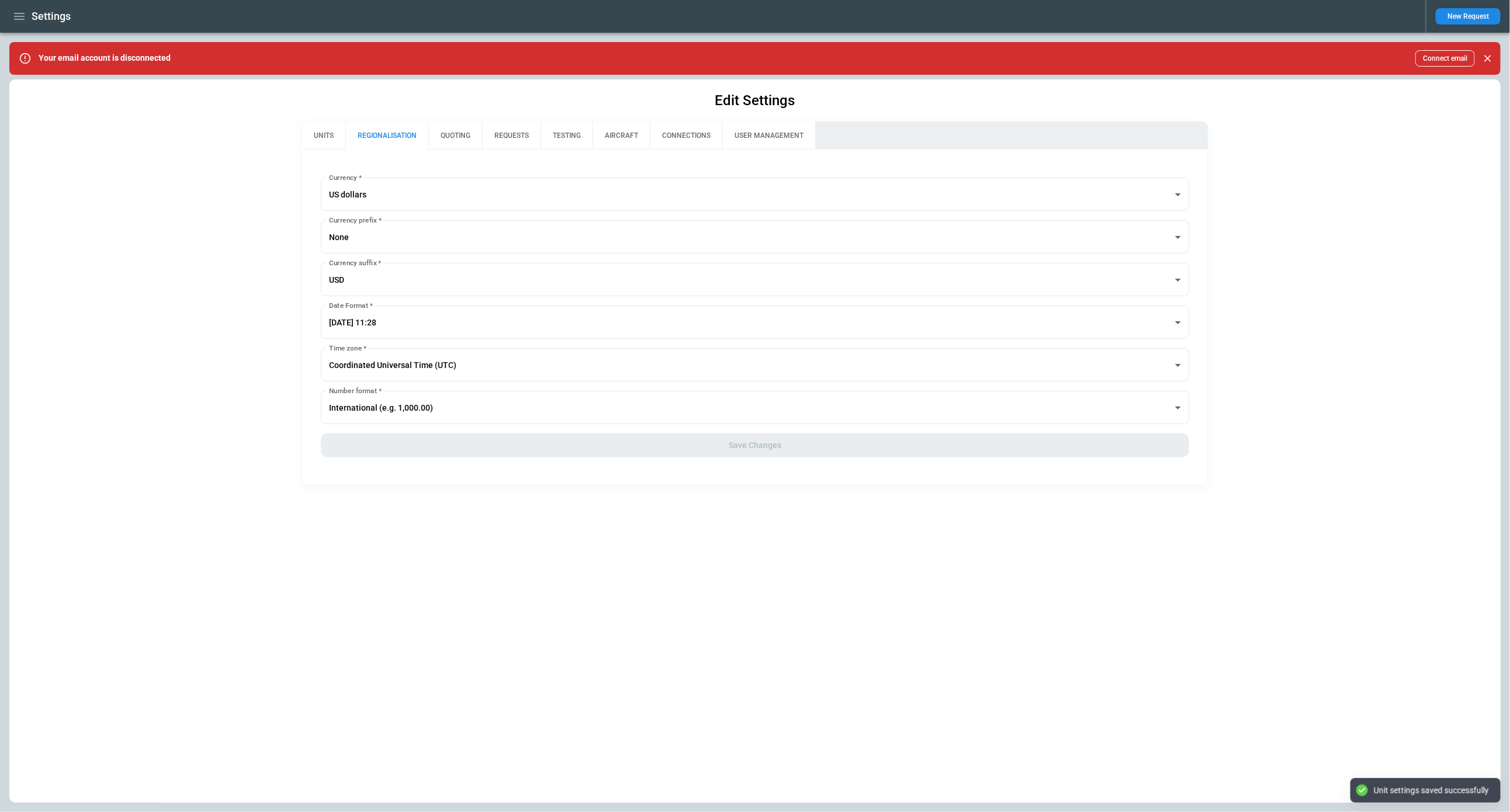
click at [19, 16] on icon "button" at bounding box center [19, 16] width 11 height 7
click at [28, 39] on li "Home" at bounding box center [53, 41] width 88 height 19
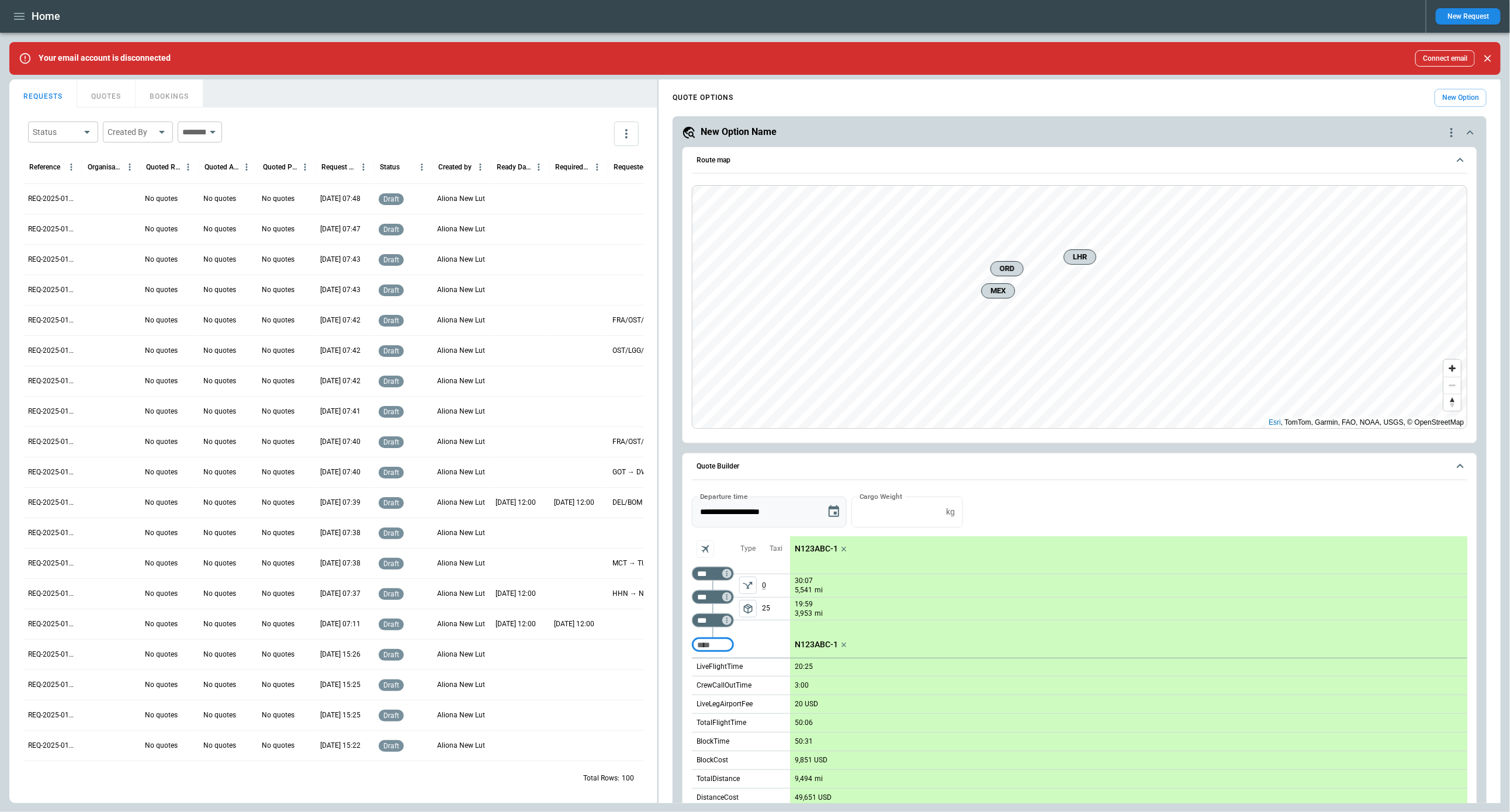
click at [835, 508] on icon "Choose date, selected date is Aug 19, 2025" at bounding box center [834, 511] width 11 height 12
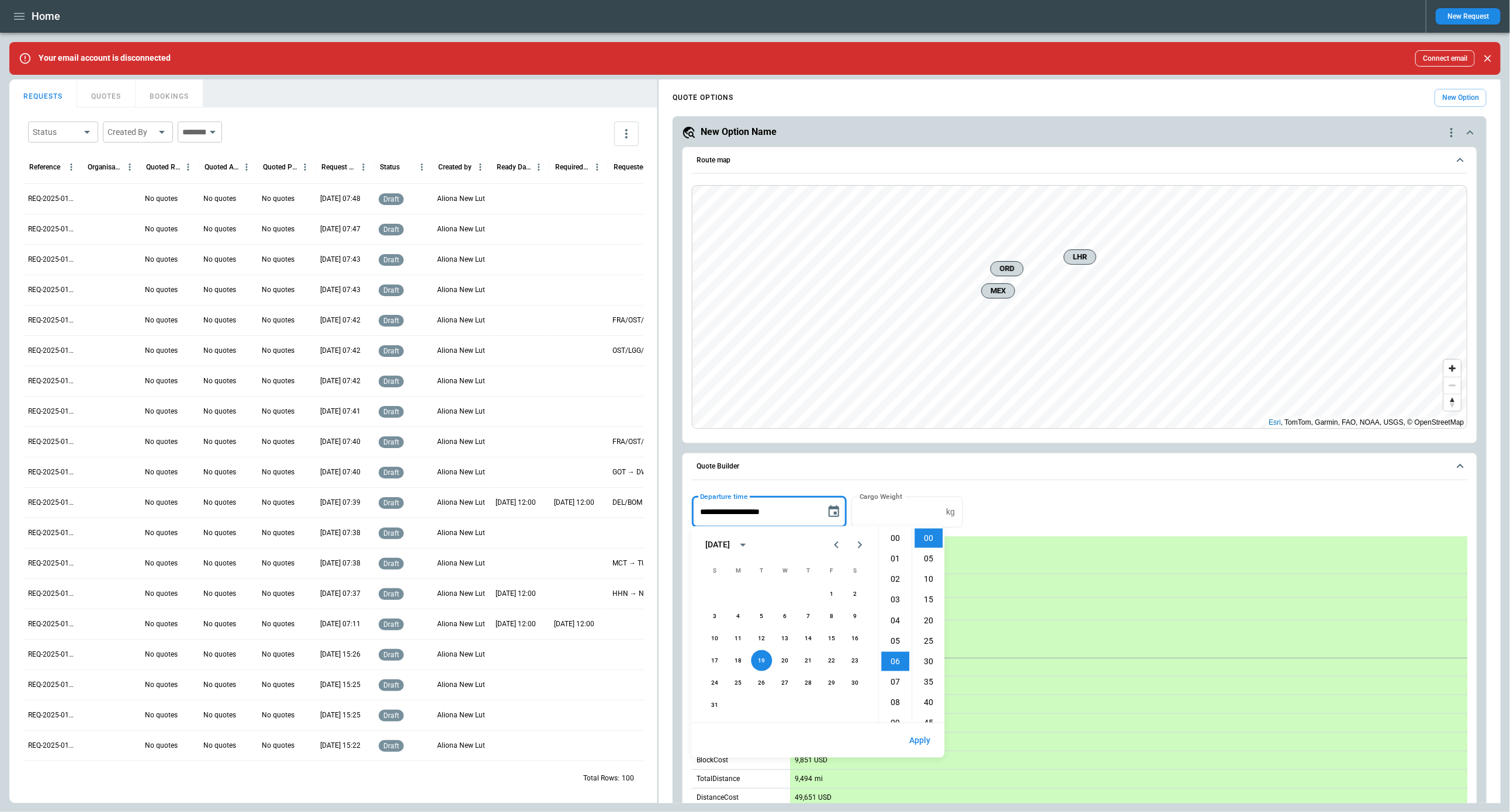
scroll to position [123, 0]
click at [786, 660] on button "20" at bounding box center [786, 661] width 21 height 21
click at [925, 742] on button "Apply" at bounding box center [920, 740] width 40 height 25
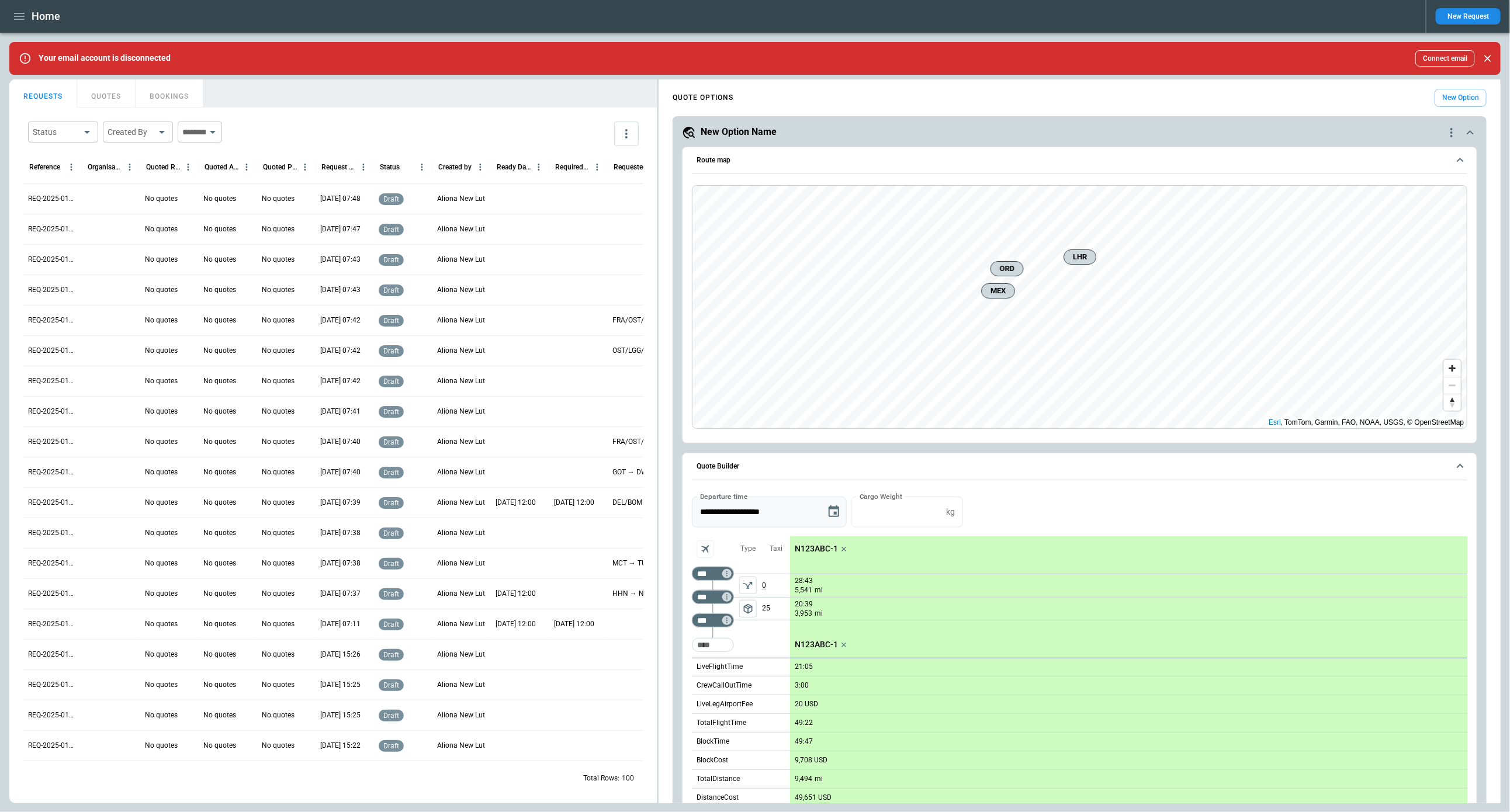
click at [831, 511] on icon "Choose date, selected date is Aug 20, 2025" at bounding box center [834, 511] width 14 height 14
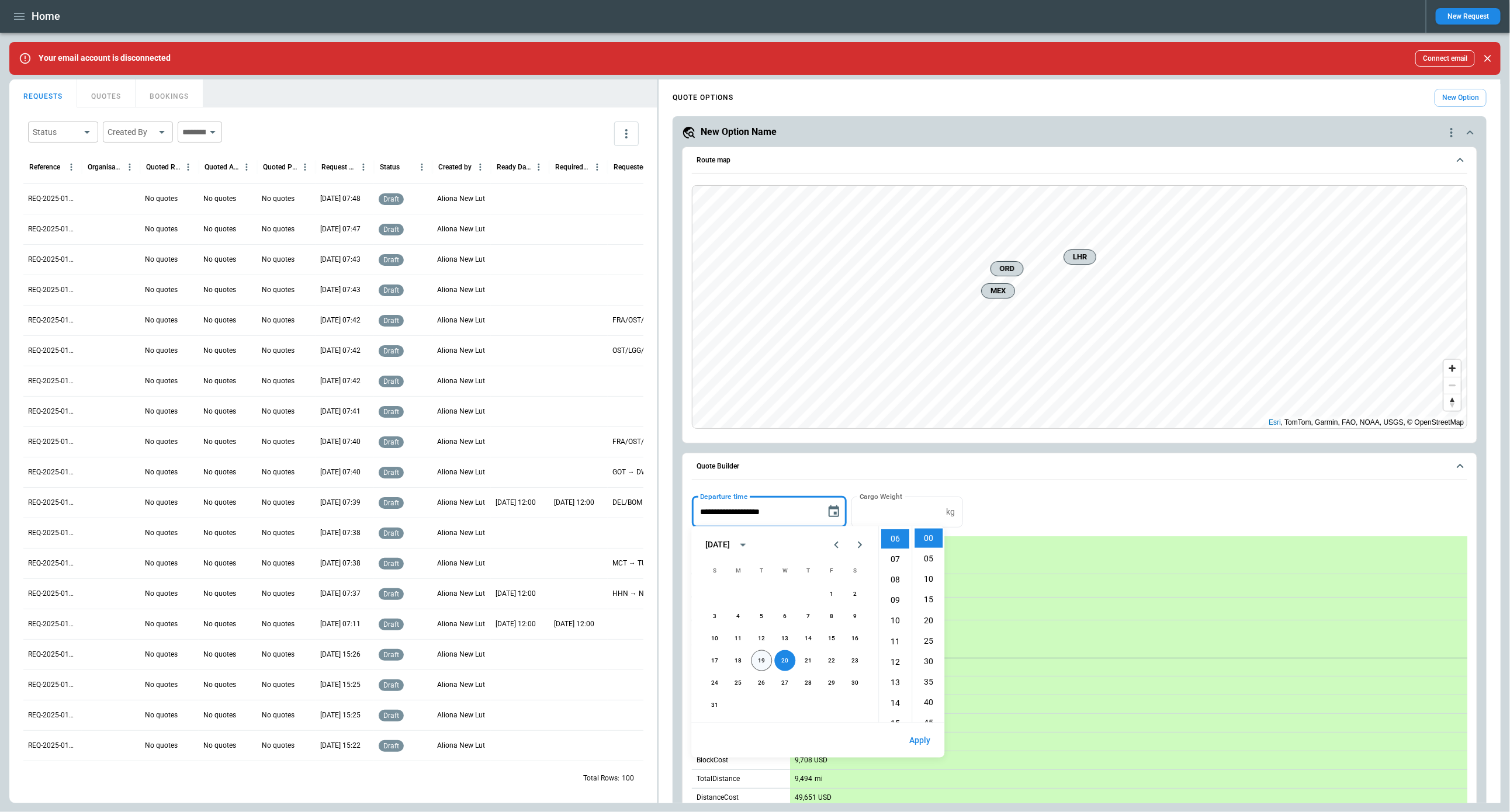
click at [764, 665] on button "19" at bounding box center [762, 661] width 21 height 21
click at [899, 661] on li "12" at bounding box center [895, 661] width 28 height 19
type input "**********"
click at [926, 742] on button "Apply" at bounding box center [920, 740] width 40 height 25
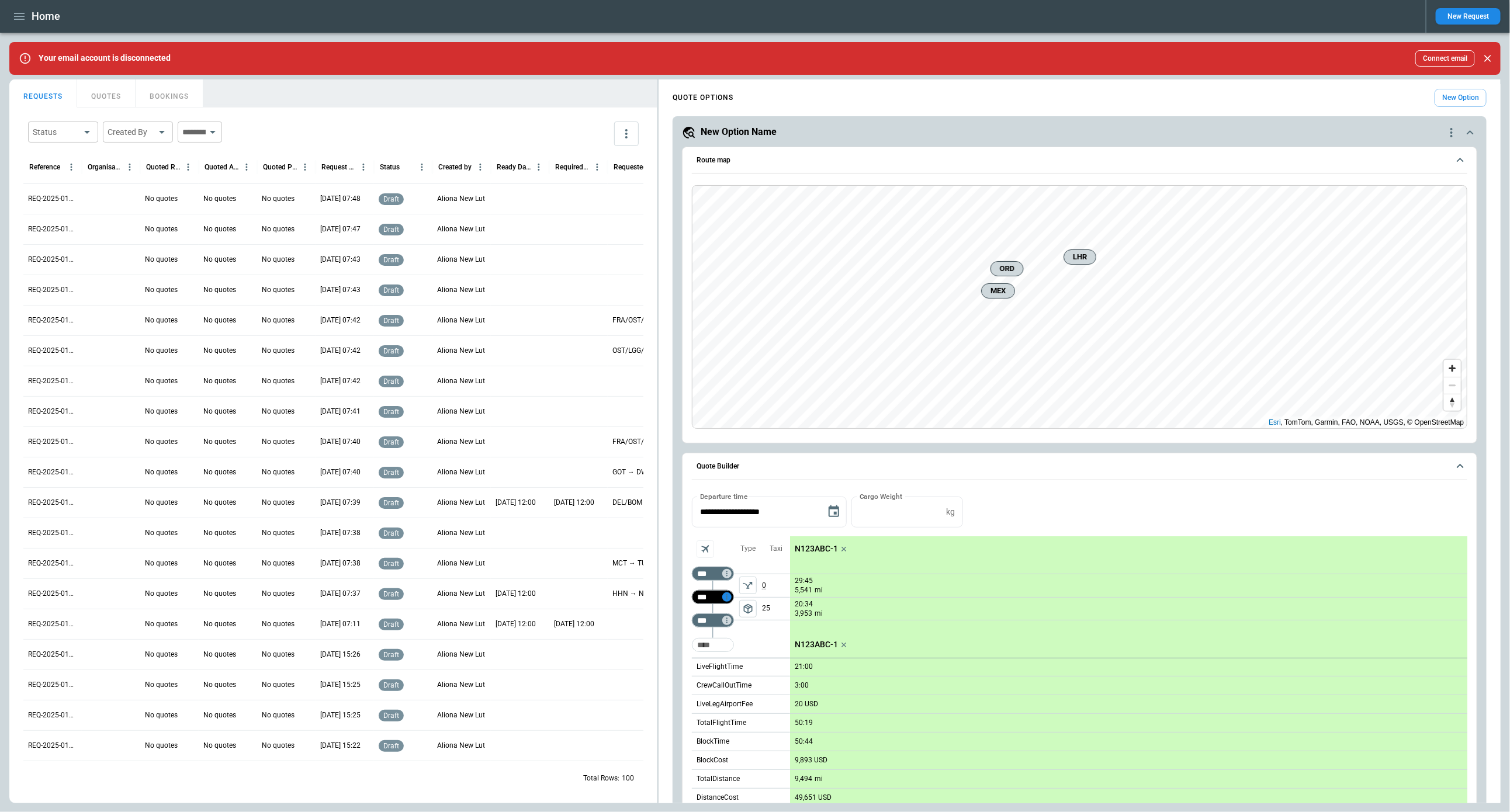
click at [726, 596] on icon "Too short" at bounding box center [727, 597] width 8 height 8
click at [738, 644] on p "Airport info" at bounding box center [744, 647] width 36 height 10
click at [887, 560] on div at bounding box center [755, 406] width 1510 height 812
click at [703, 649] on input "Too short" at bounding box center [713, 645] width 37 height 21
type input "***"
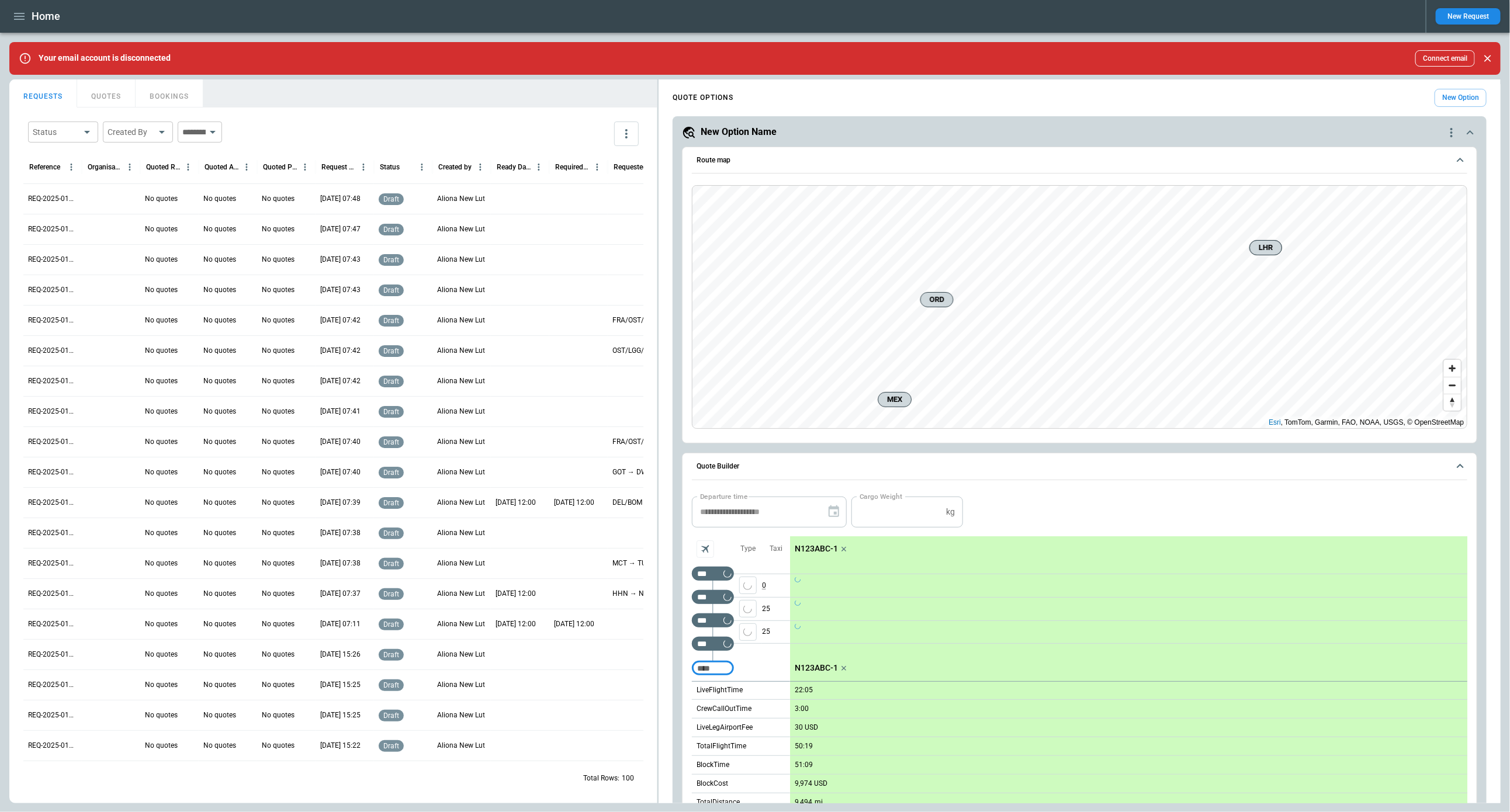
click at [767, 602] on p "25" at bounding box center [776, 609] width 28 height 23
type input "*"
click at [728, 619] on icon "Too short" at bounding box center [727, 620] width 8 height 8
click at [743, 675] on div "Airport info" at bounding box center [752, 669] width 54 height 14
click at [857, 669] on p "0:39" at bounding box center [851, 666] width 14 height 14
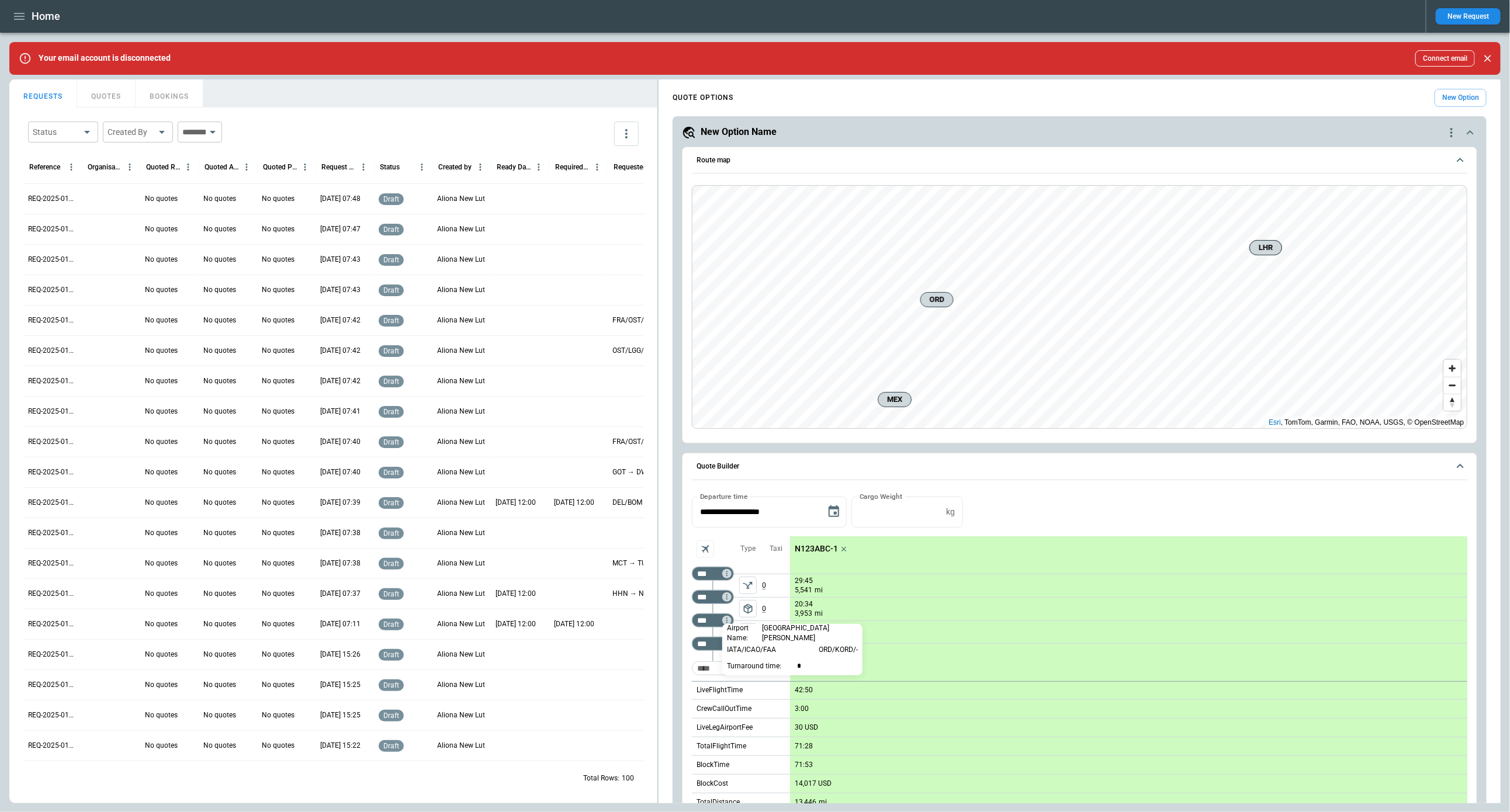
type input "**"
click at [1002, 516] on div at bounding box center [755, 406] width 1510 height 812
click at [764, 628] on p "25" at bounding box center [776, 632] width 28 height 22
type input "*"
click at [1451, 128] on icon "quote-option-actions" at bounding box center [1452, 132] width 2 height 9
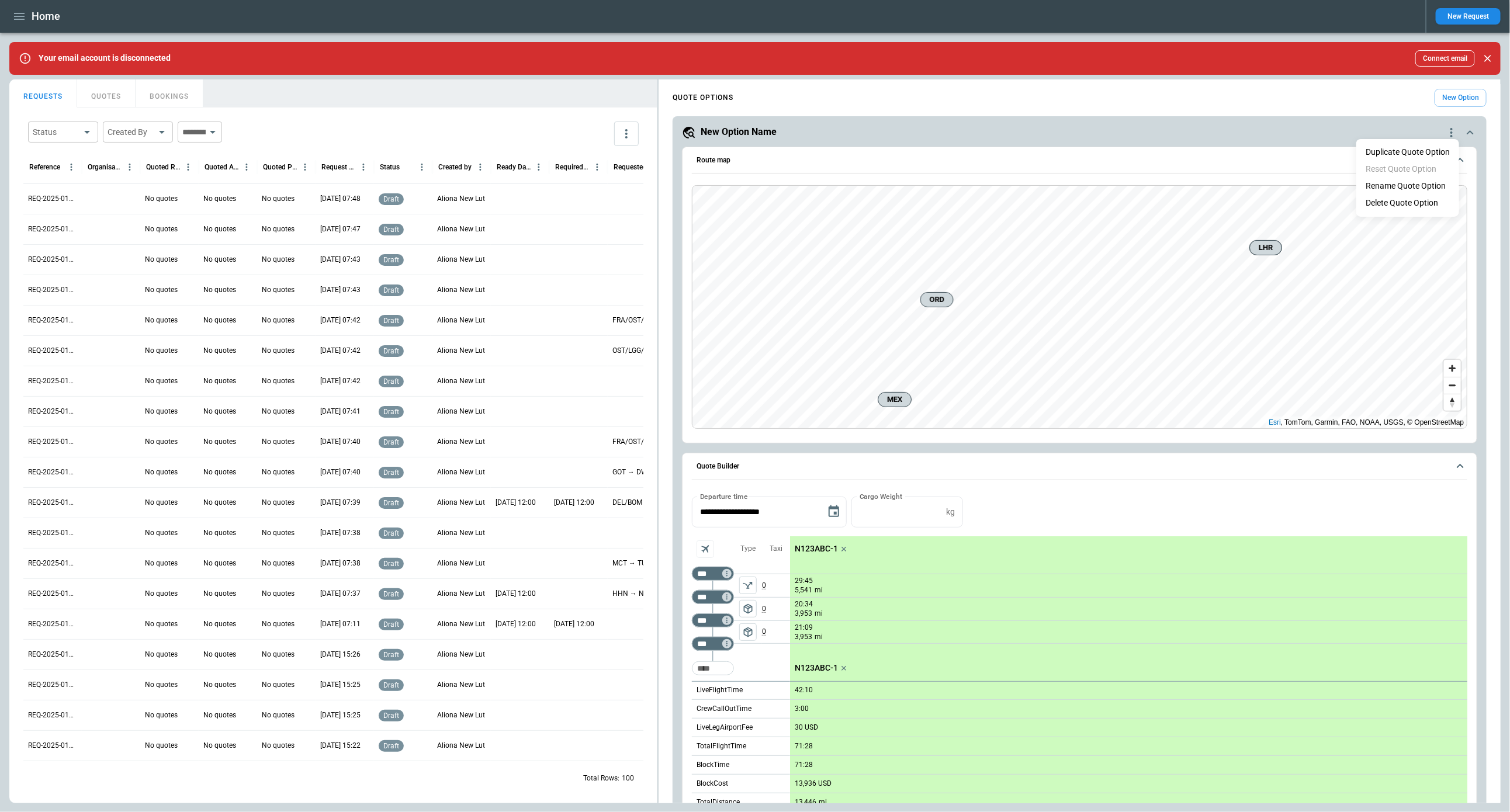
click at [1431, 198] on li "Delete Quote Option" at bounding box center [1408, 203] width 103 height 17
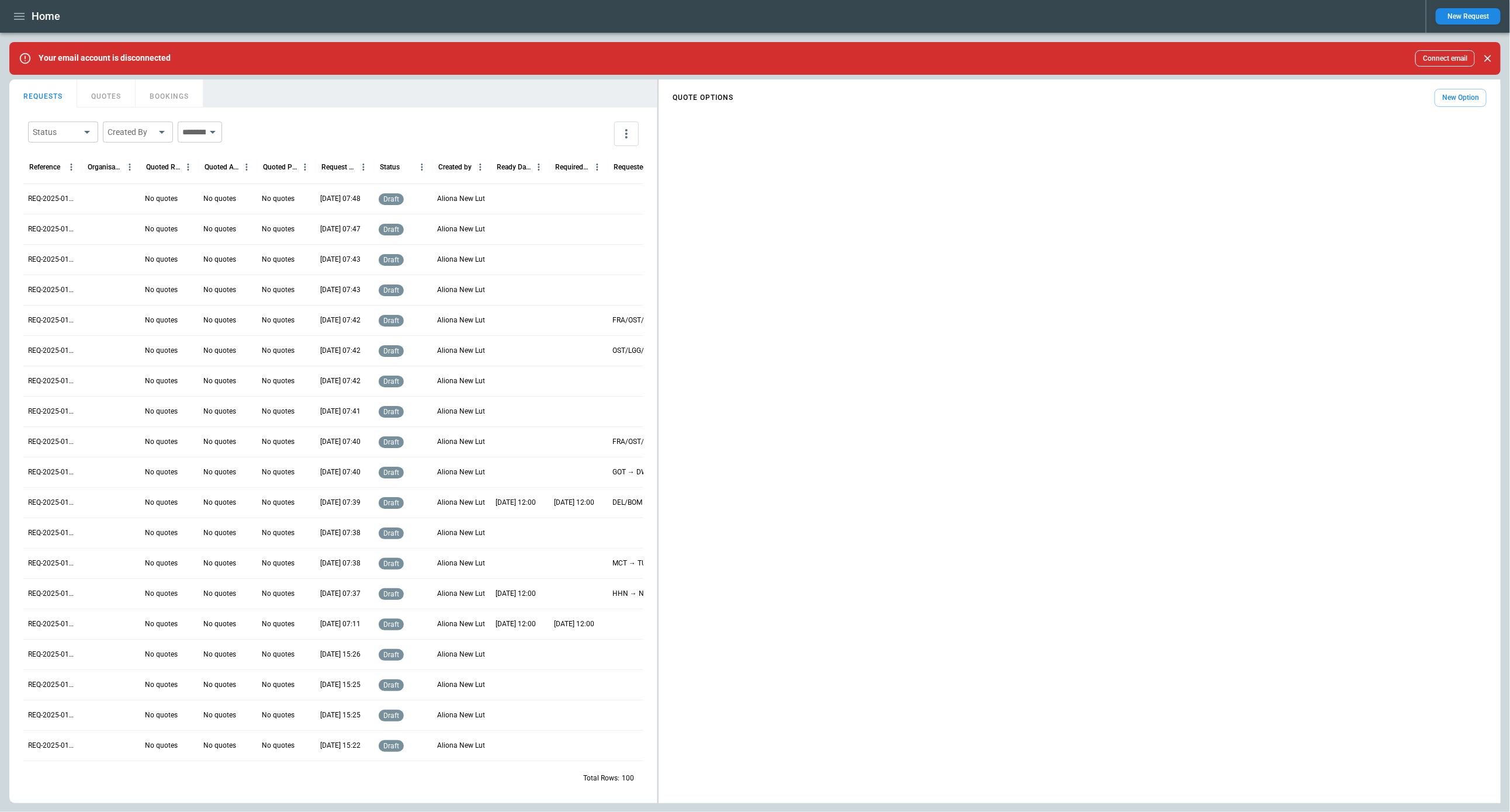
click at [1463, 102] on button "New Option" at bounding box center [1461, 97] width 52 height 18
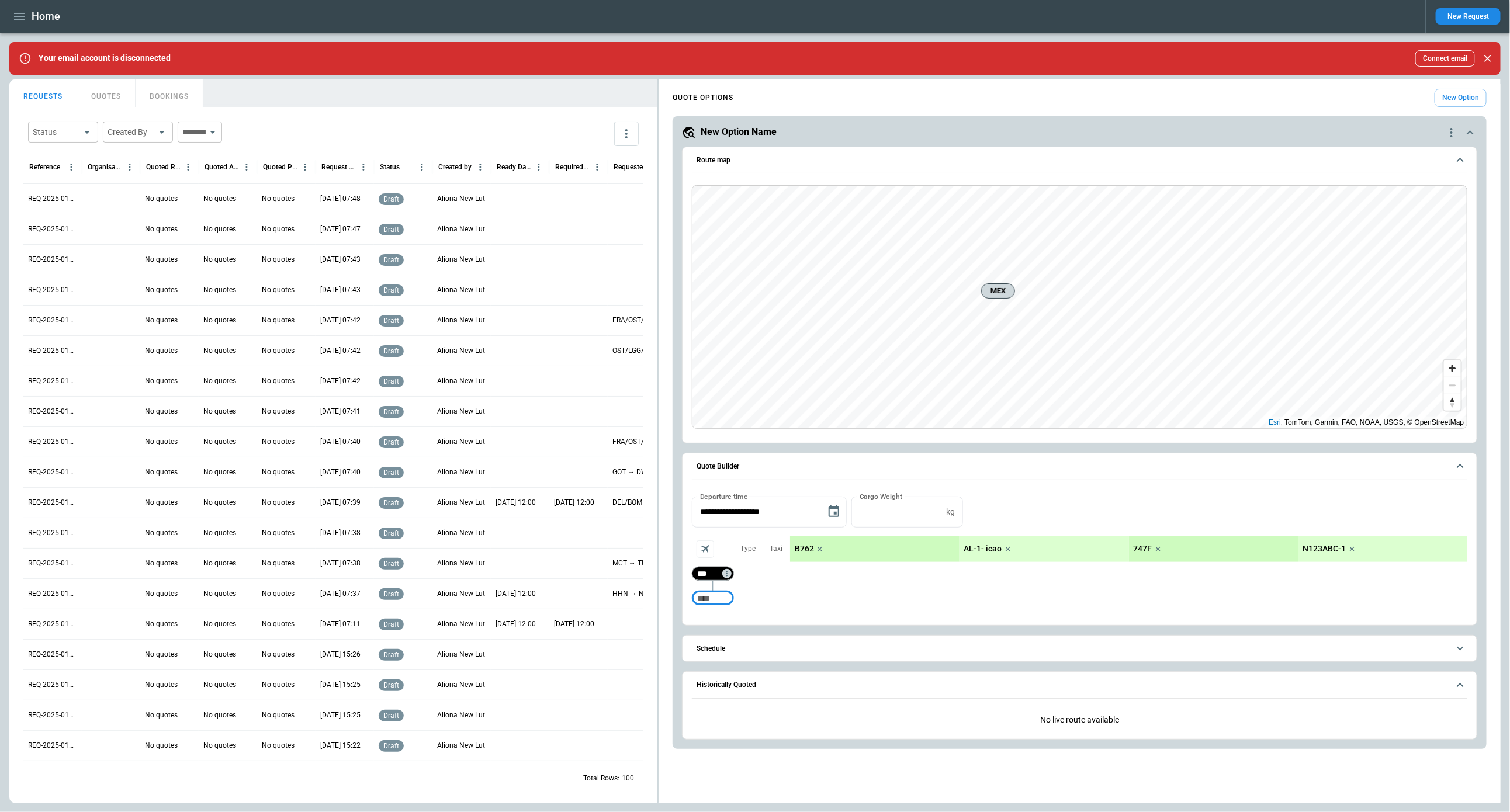
click at [711, 569] on input "***" at bounding box center [711, 573] width 32 height 12
type input "***"
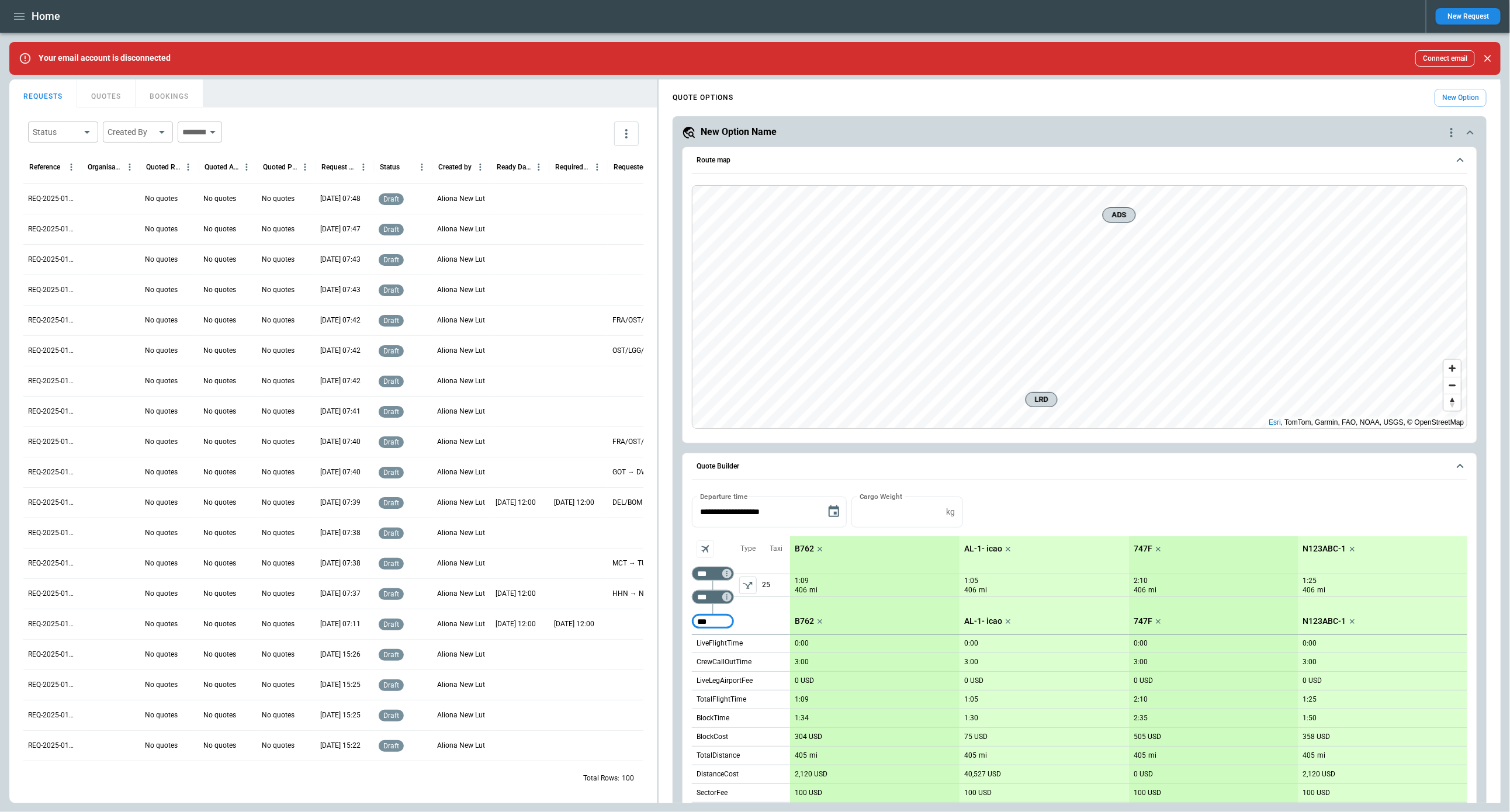
type input "***"
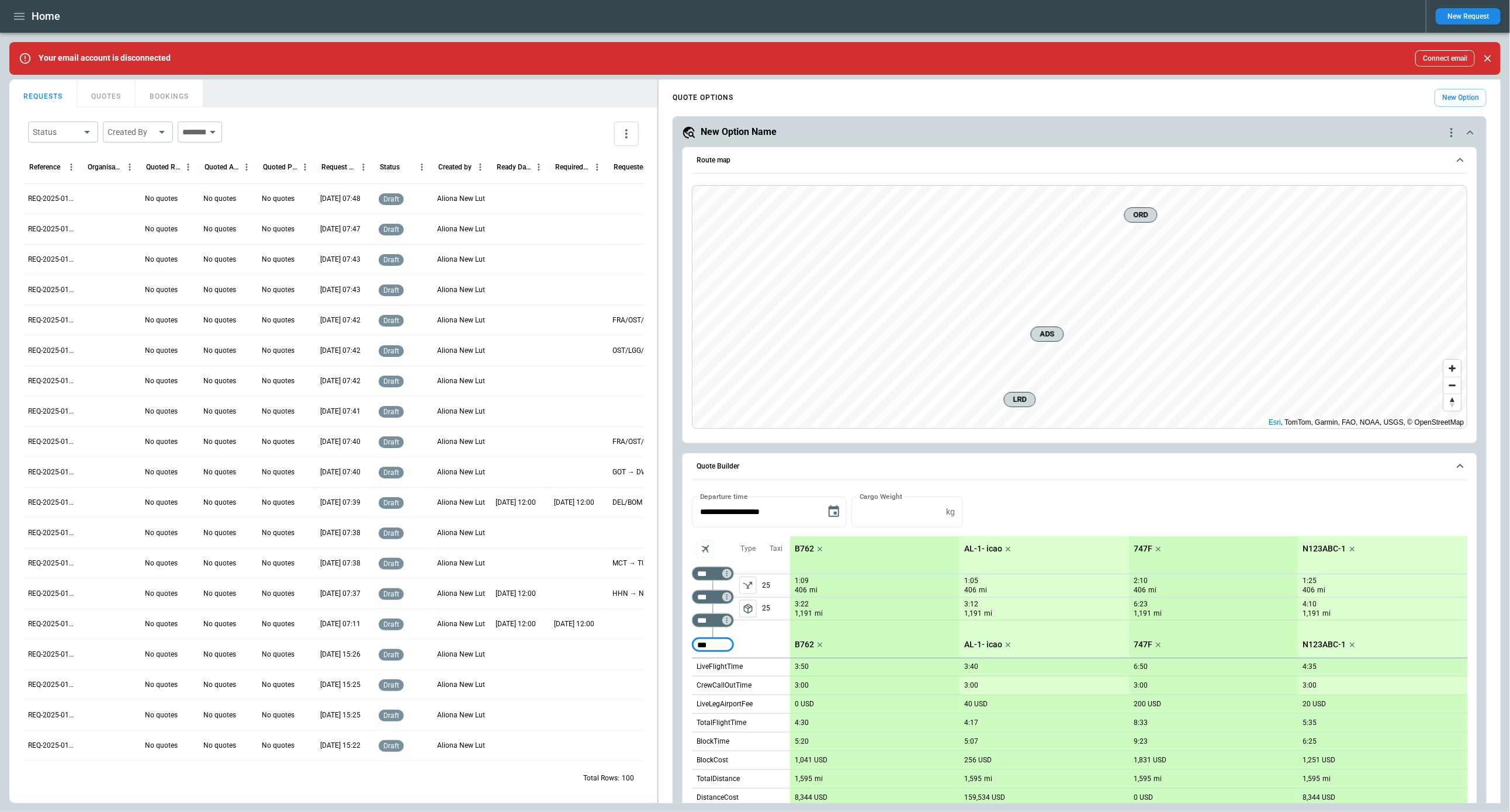
type input "***"
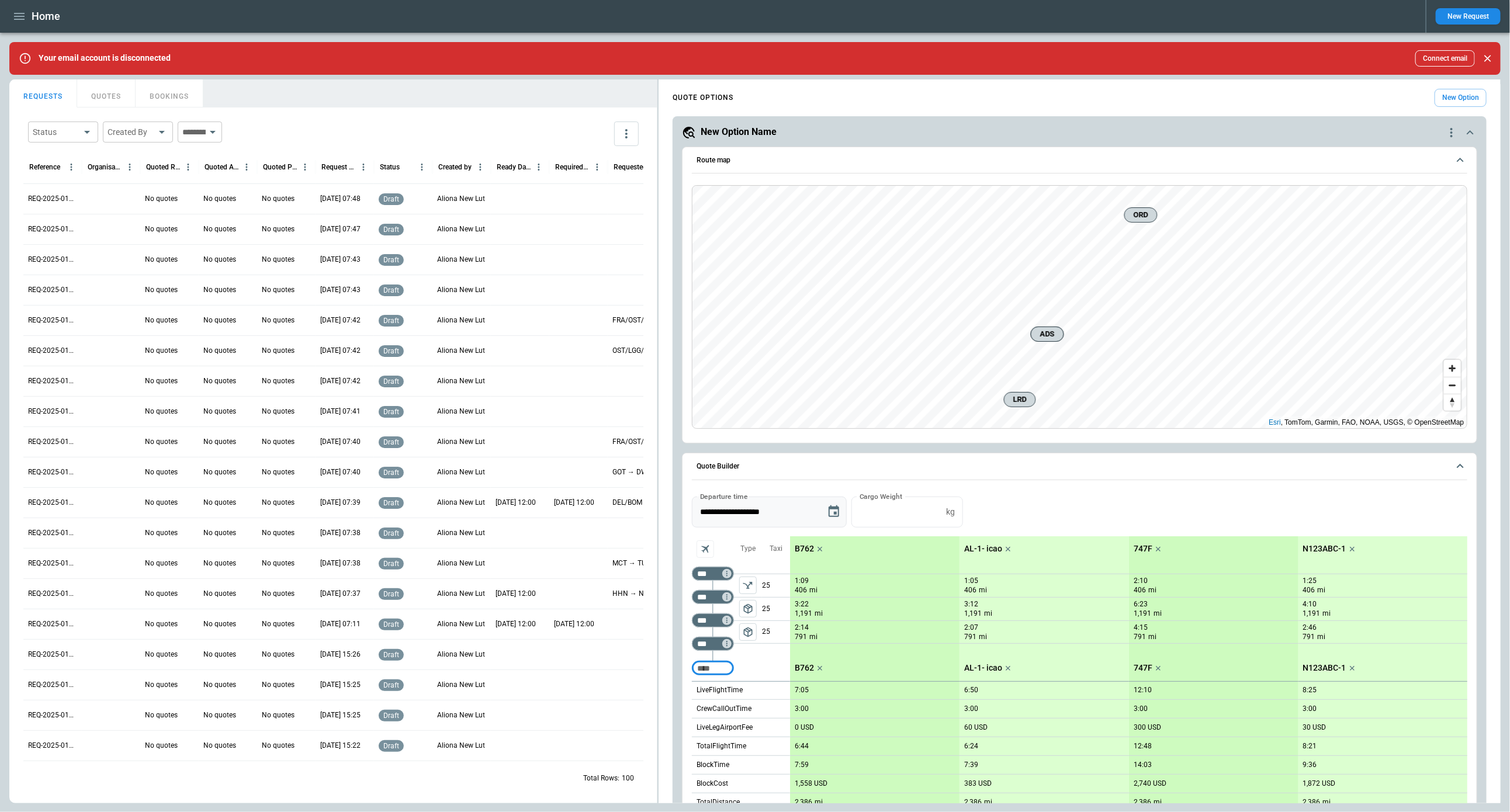
click at [831, 512] on icon "Choose date, selected date is Aug 19, 2025" at bounding box center [834, 511] width 14 height 14
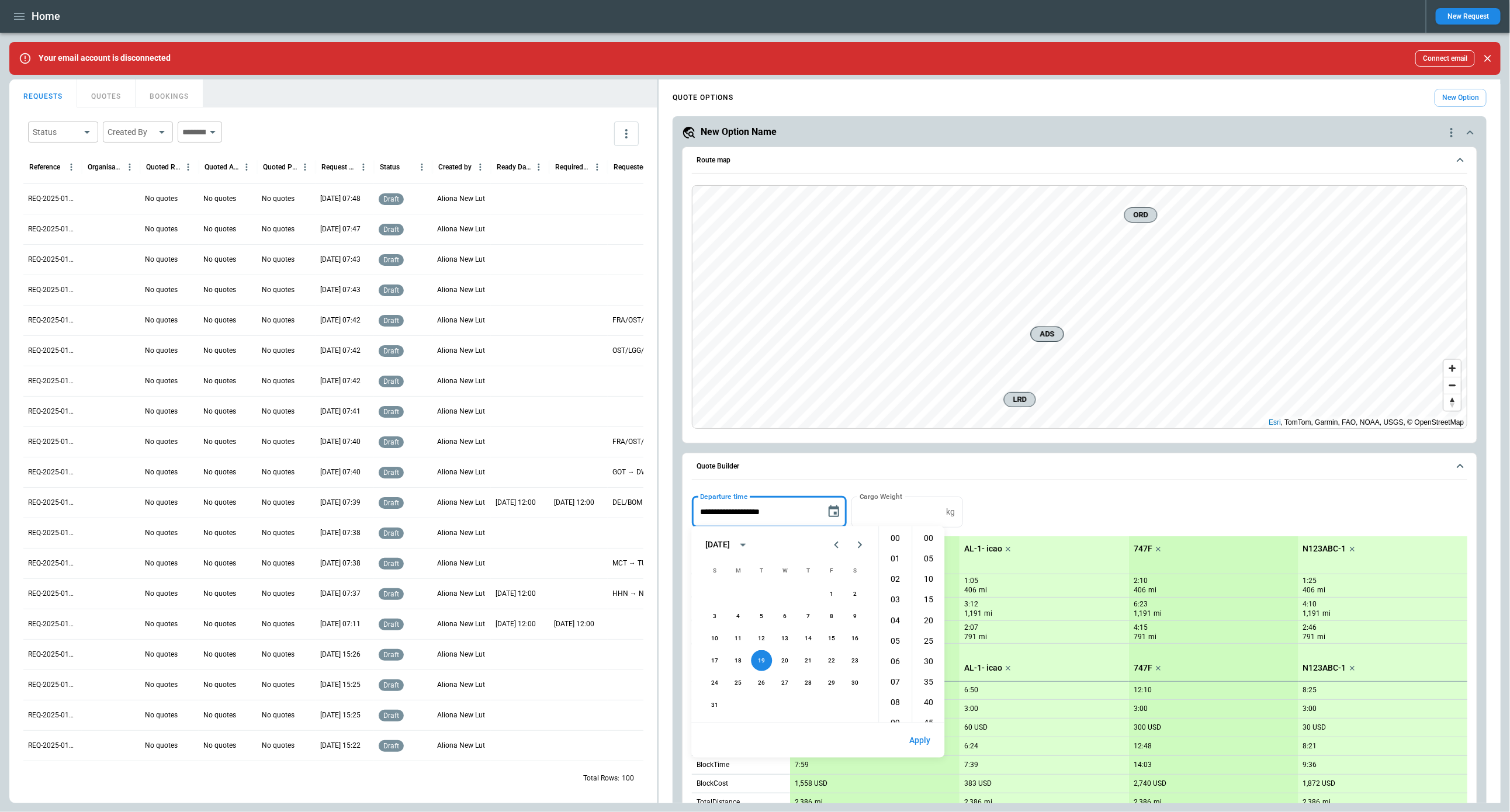
scroll to position [205, 0]
click at [891, 576] on li "12" at bounding box center [895, 579] width 28 height 19
click at [927, 542] on li "00" at bounding box center [929, 538] width 28 height 19
type input "**********"
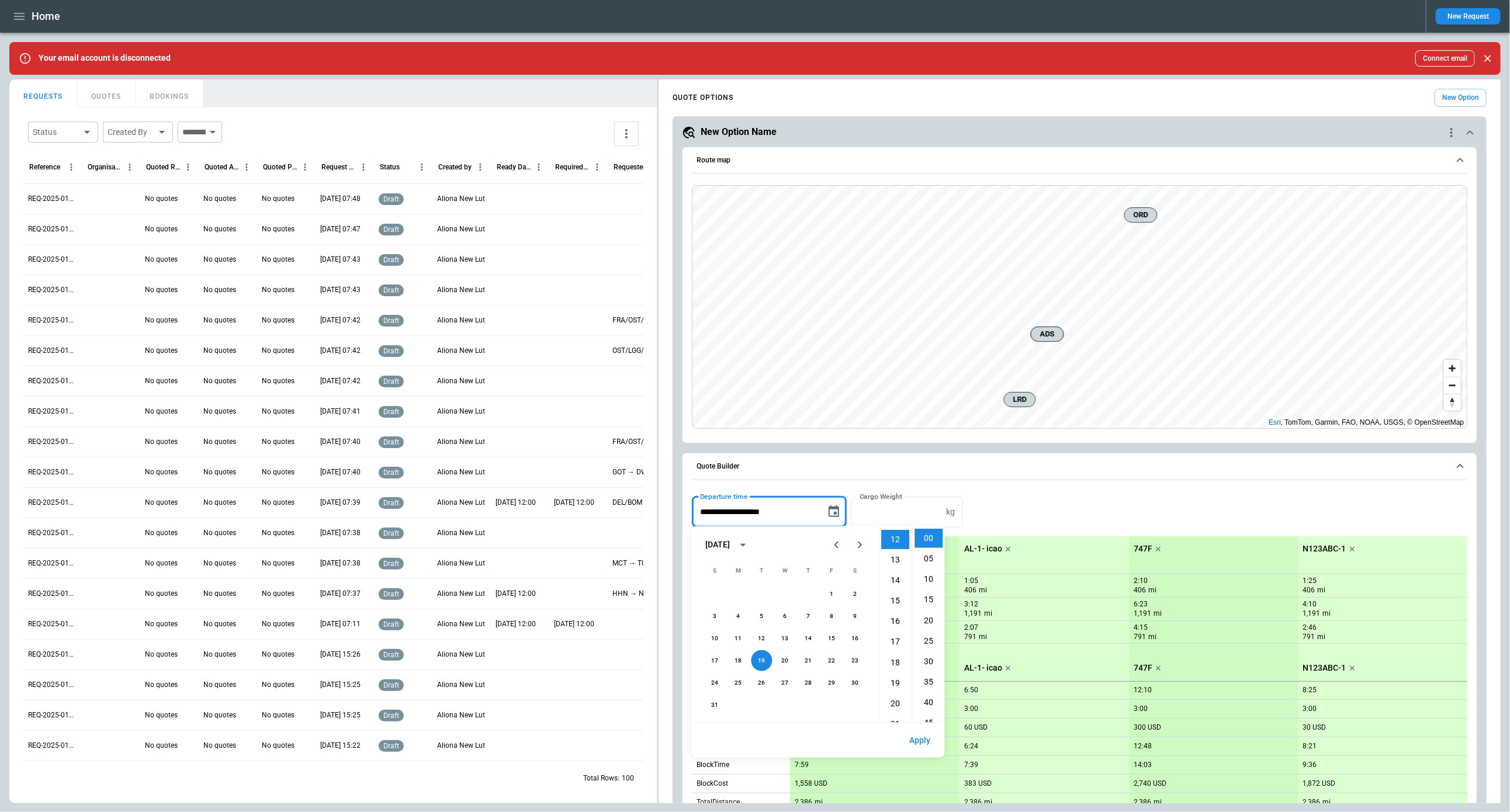
click at [920, 738] on button "Apply" at bounding box center [920, 740] width 40 height 25
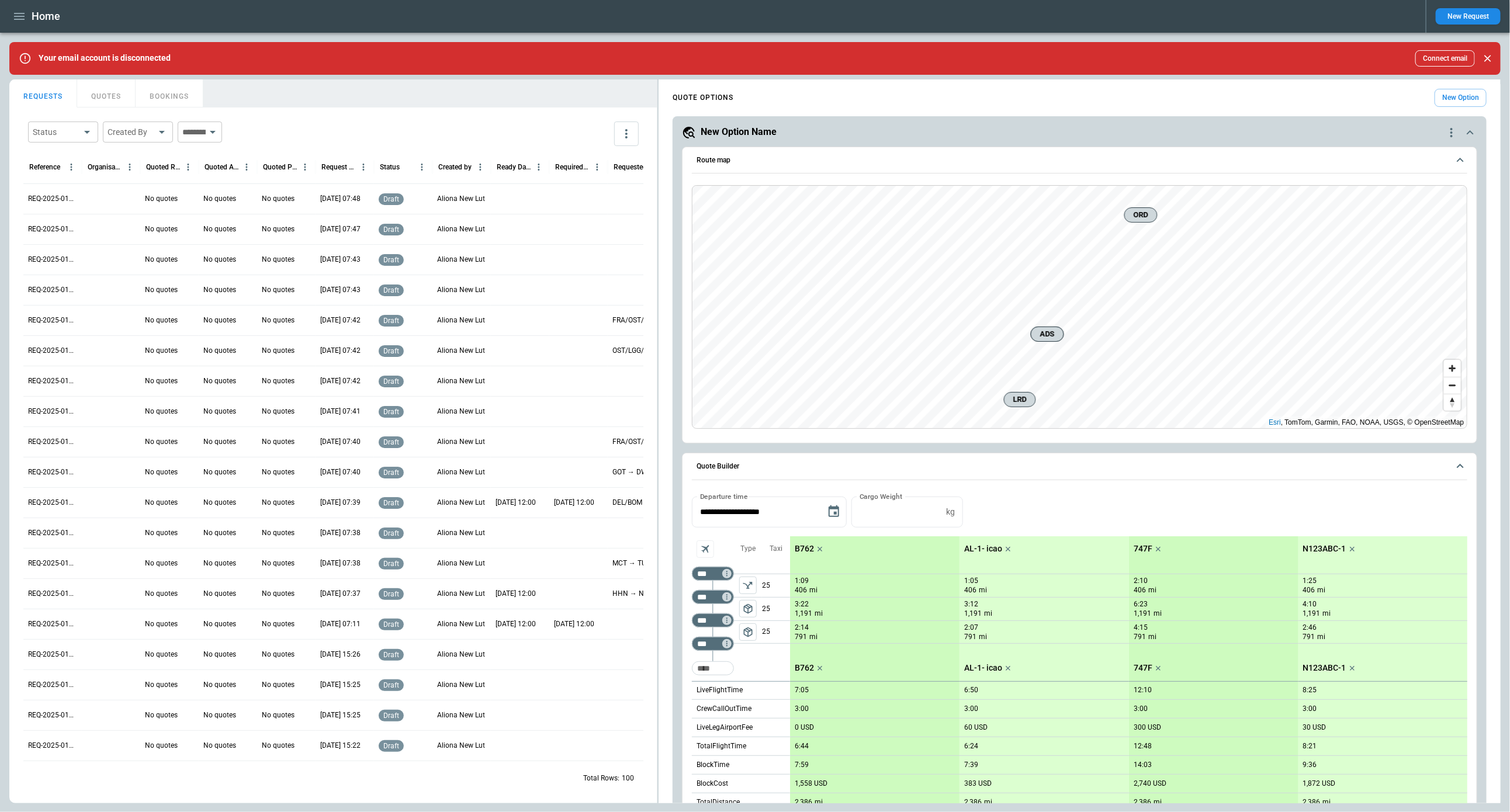
click at [762, 579] on p "25" at bounding box center [776, 586] width 28 height 23
type input "*"
click at [764, 606] on p "25" at bounding box center [776, 609] width 28 height 23
type input "*"
click at [766, 631] on p "25" at bounding box center [776, 632] width 28 height 22
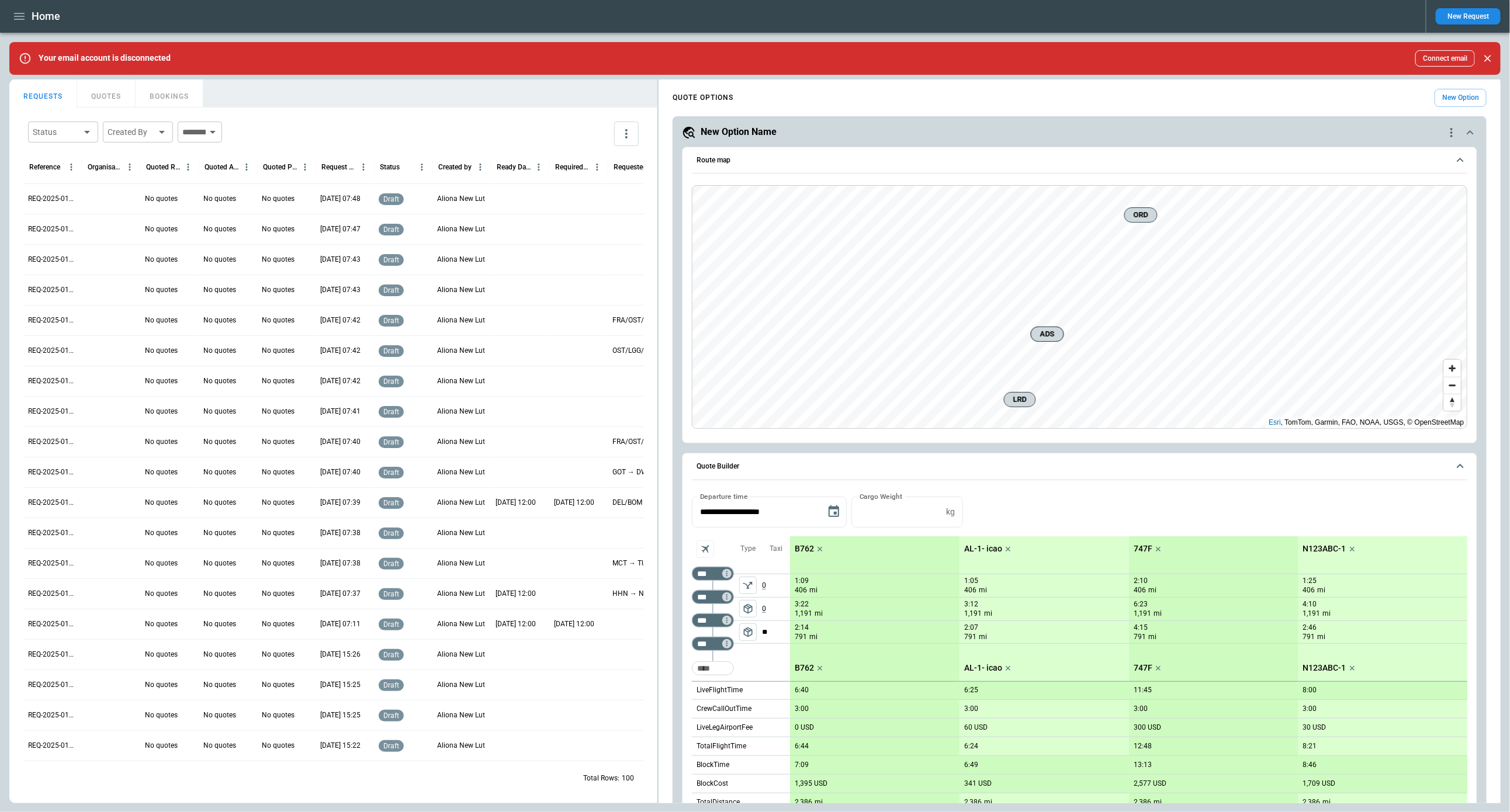
type input "*"
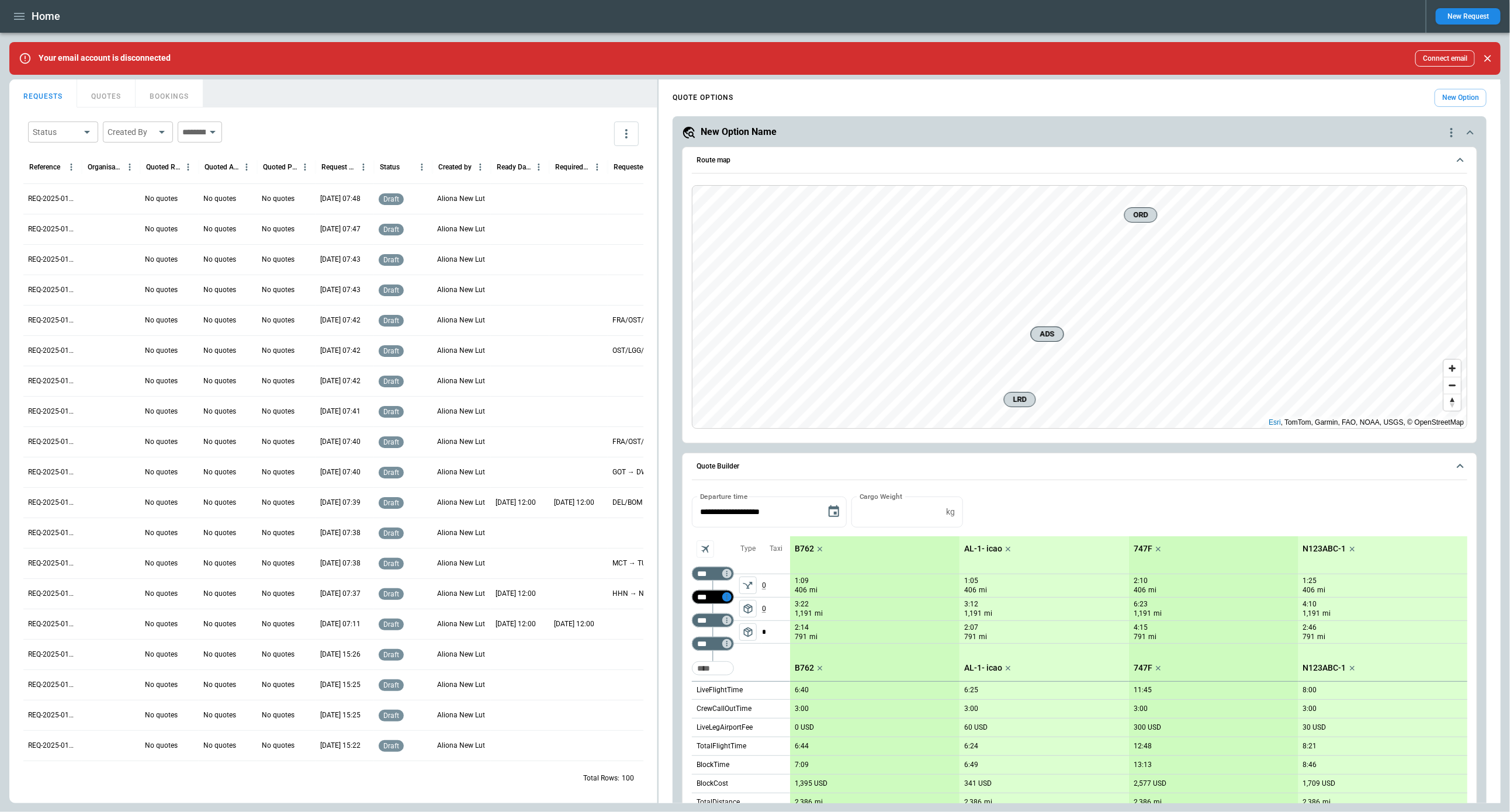
click at [725, 593] on icon "Too short" at bounding box center [727, 597] width 8 height 8
click at [751, 642] on p "Airport info" at bounding box center [744, 647] width 36 height 10
click at [852, 643] on p "0:39" at bounding box center [851, 642] width 14 height 14
type input "**"
click at [821, 545] on div at bounding box center [755, 406] width 1510 height 812
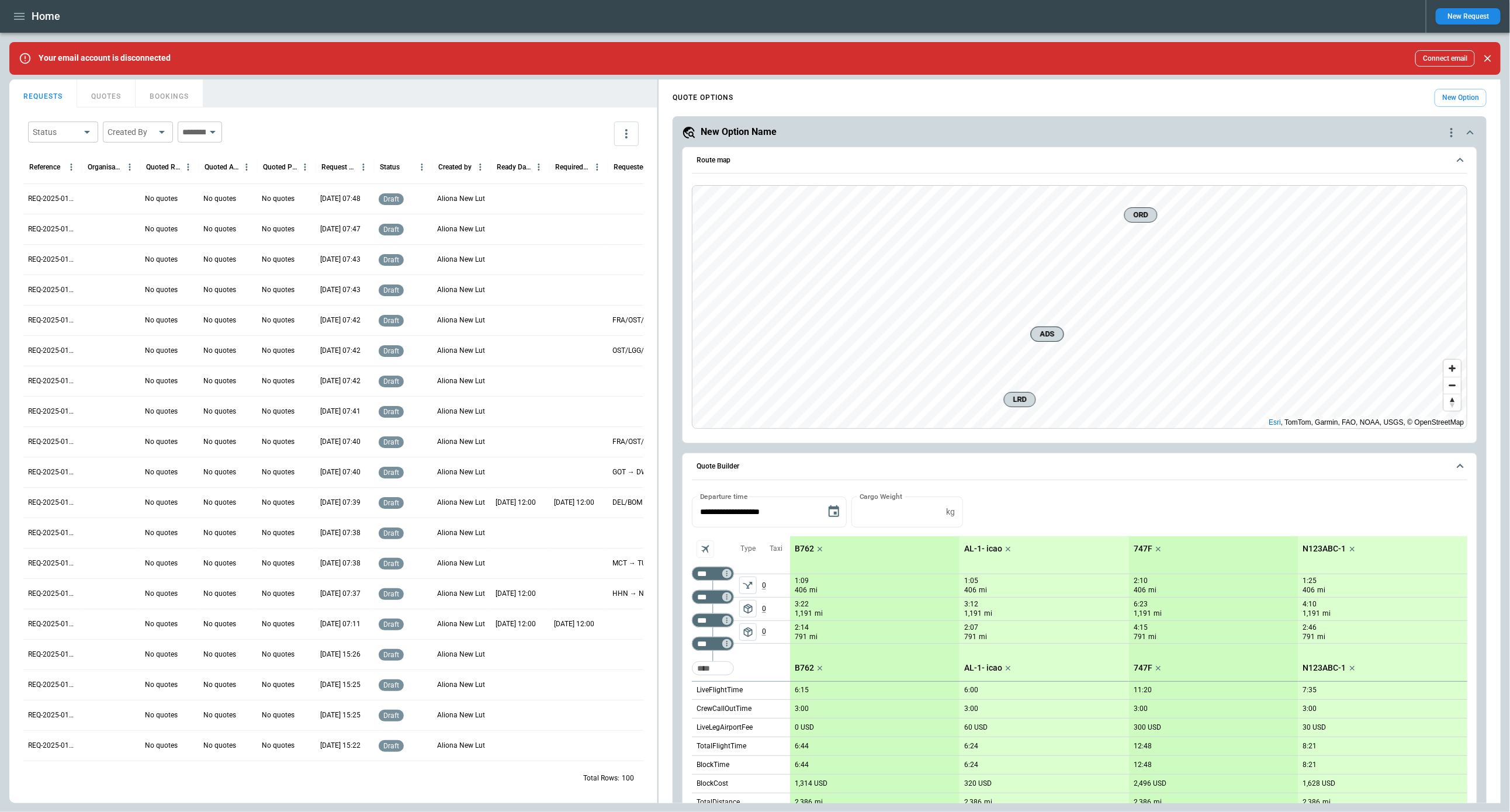
click at [821, 545] on icon "scrollable content" at bounding box center [820, 549] width 12 height 12
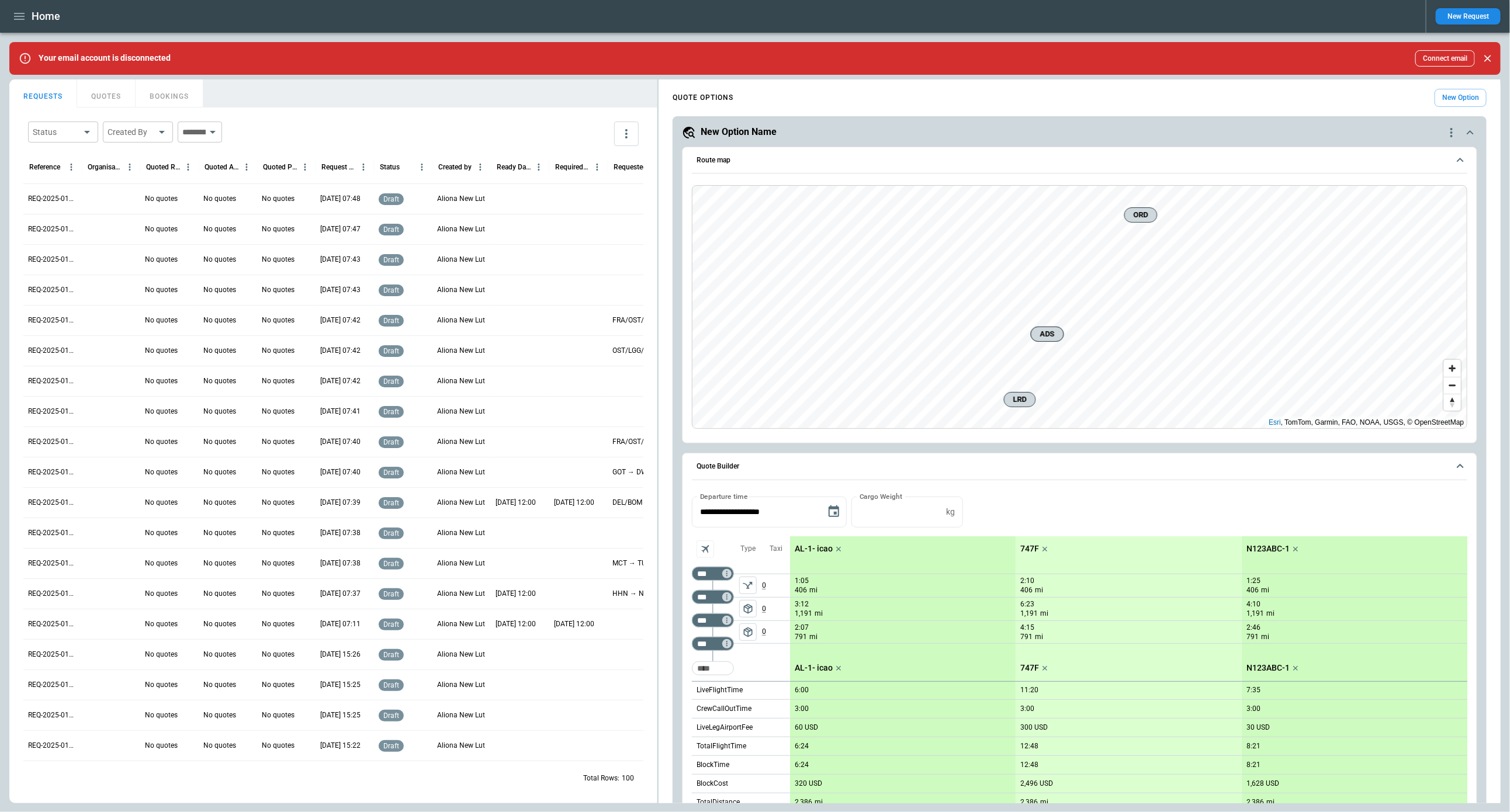
click at [836, 548] on icon "scrollable content" at bounding box center [839, 549] width 12 height 12
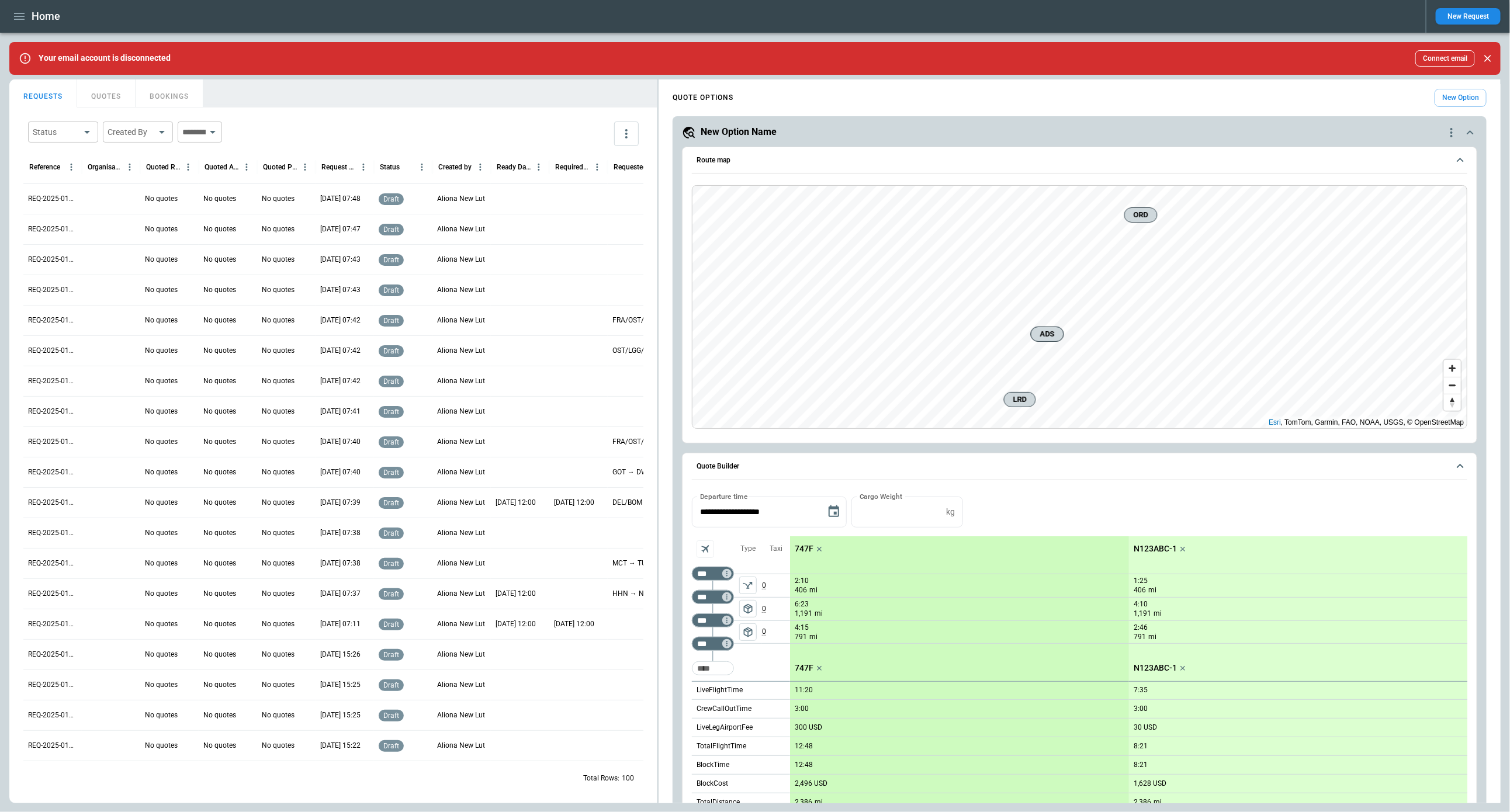
click at [820, 547] on icon "scrollable content" at bounding box center [819, 549] width 4 height 4
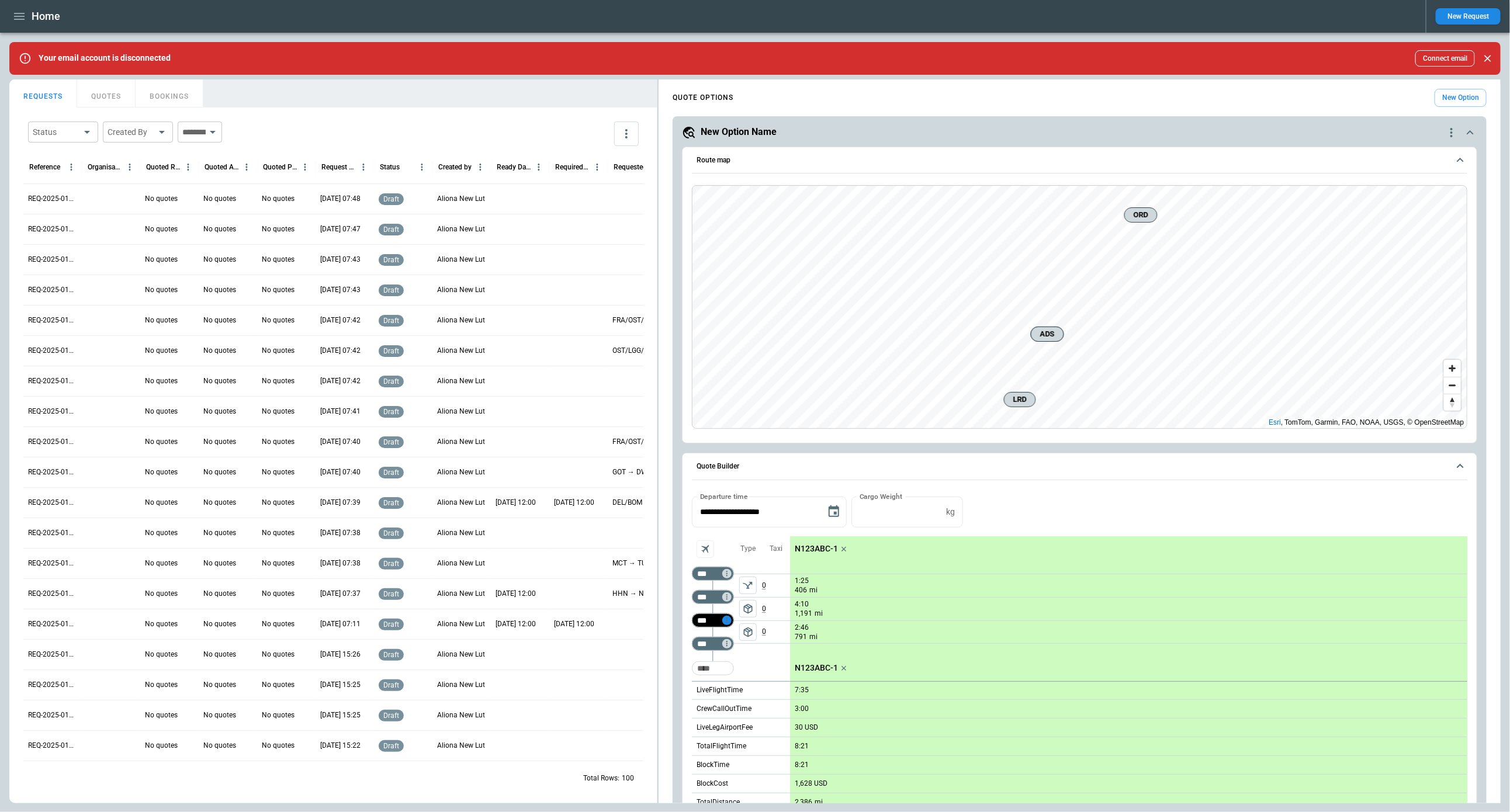
click at [729, 623] on icon "Too short" at bounding box center [727, 620] width 8 height 8
click at [750, 667] on p "Airport info" at bounding box center [744, 670] width 36 height 10
click at [855, 662] on p "0:39" at bounding box center [851, 666] width 14 height 14
type input "**"
click at [822, 550] on div at bounding box center [755, 406] width 1510 height 812
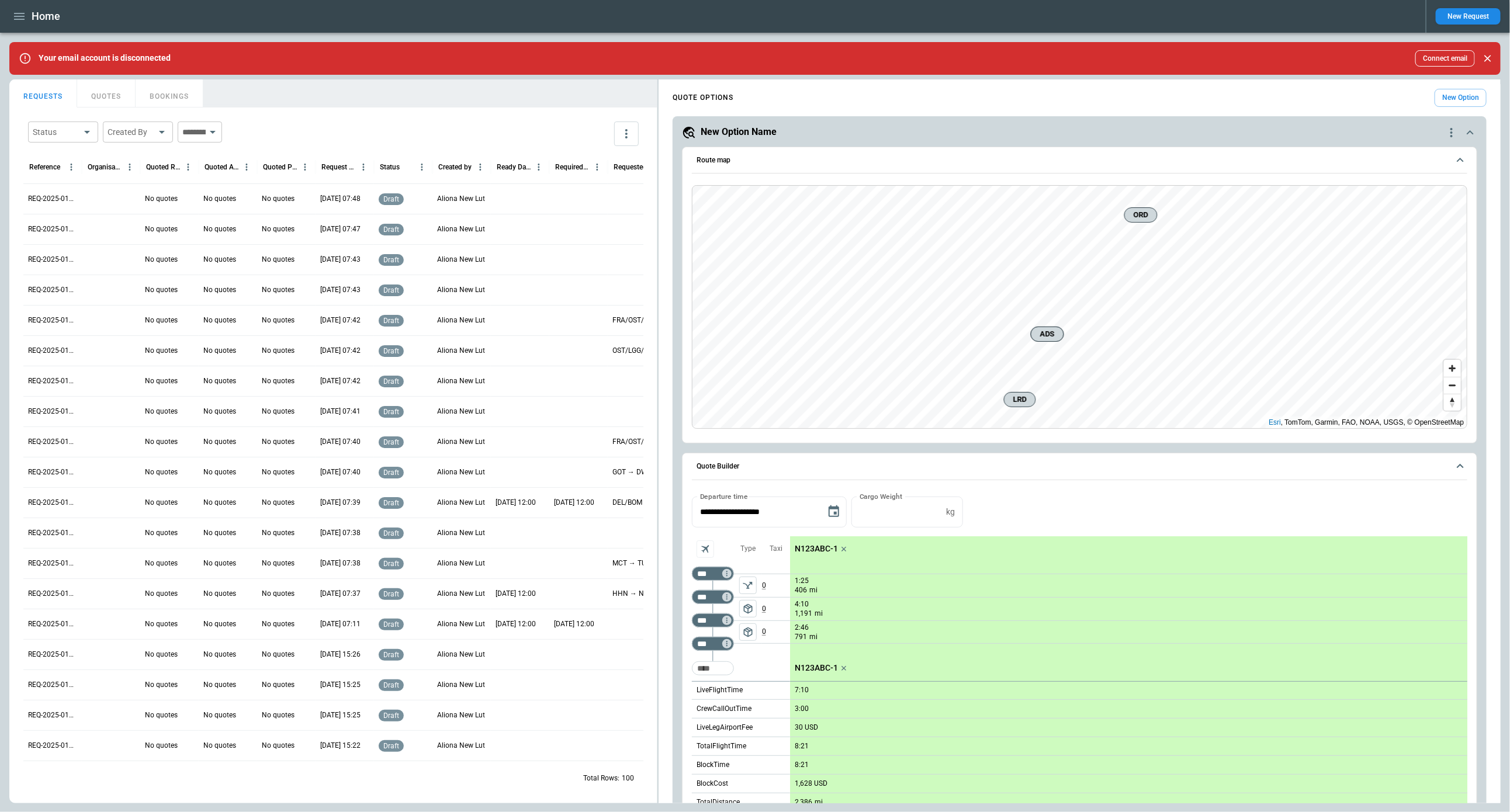
click at [816, 549] on p "N123ABC-1" at bounding box center [816, 549] width 43 height 10
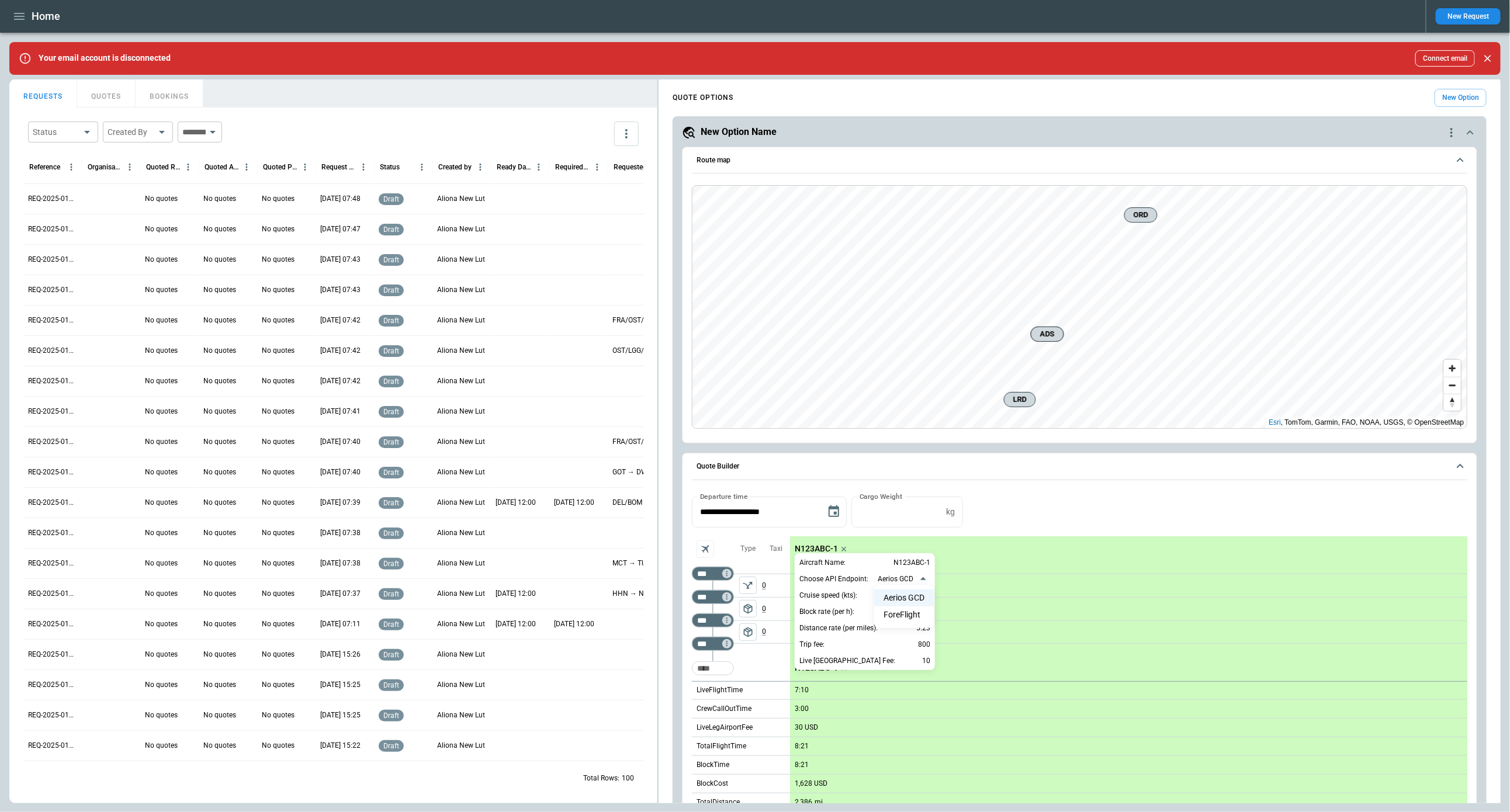
click at [919, 576] on body "Home New Request Your email account is disconnected Connect email FindBorderBar…" at bounding box center [755, 406] width 1510 height 812
click at [913, 610] on li "ForeFlight" at bounding box center [904, 614] width 60 height 17
type input "**********"
click at [1067, 488] on div at bounding box center [755, 406] width 1510 height 812
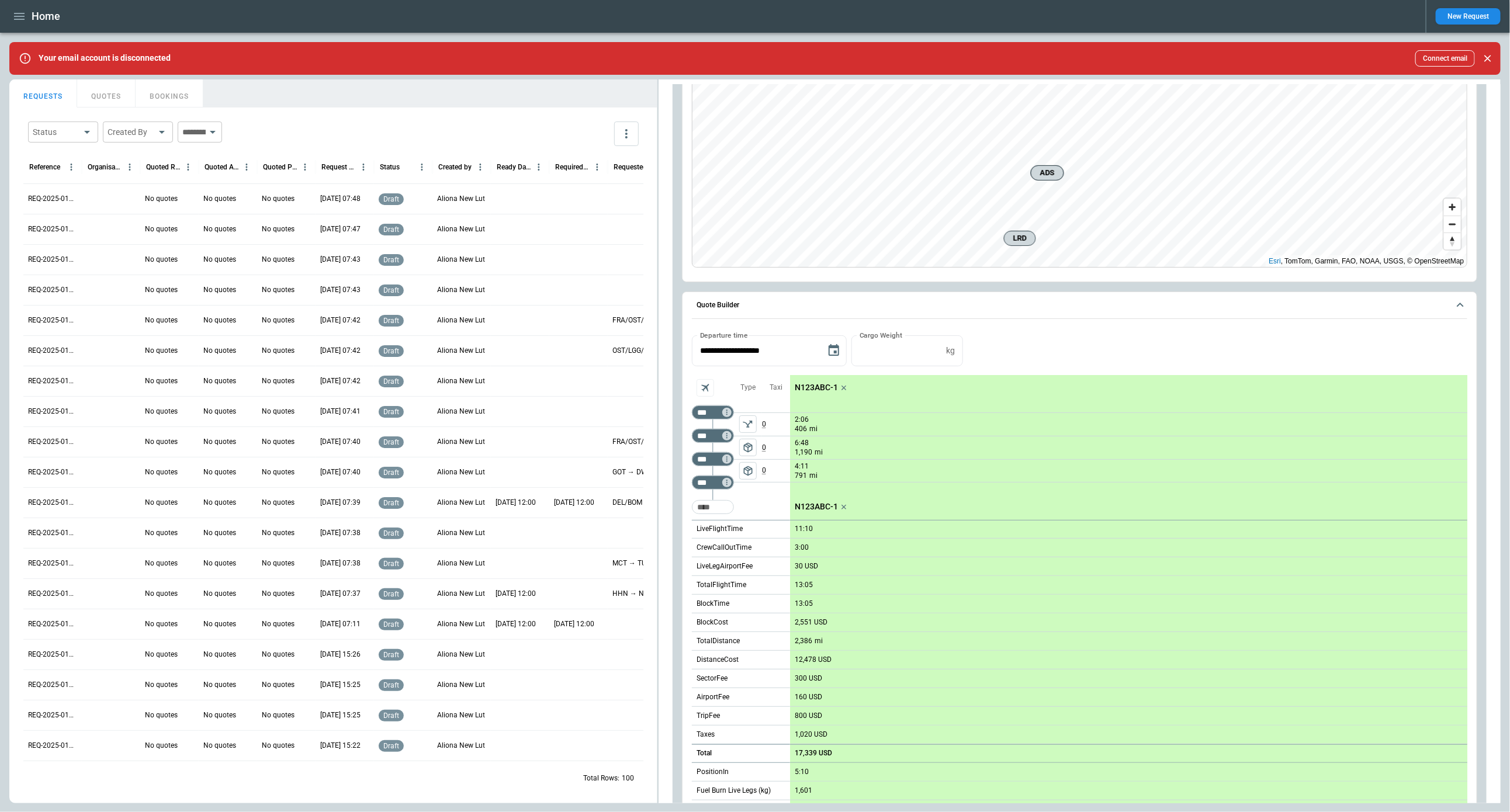
scroll to position [160, 0]
